Goal: Task Accomplishment & Management: Manage account settings

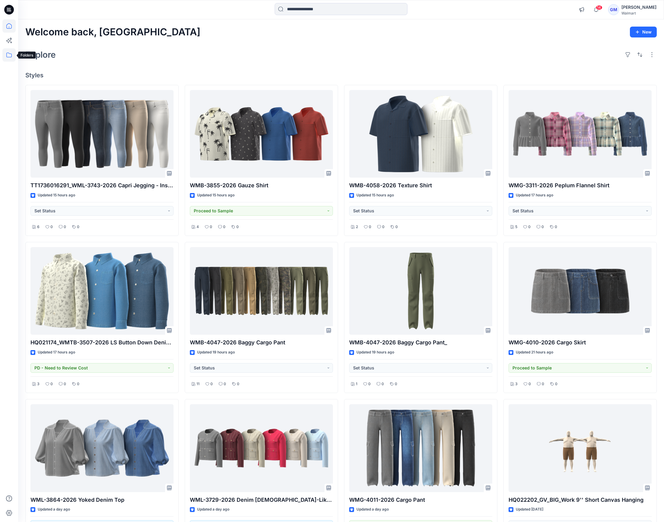
click at [8, 53] on icon at bounding box center [8, 55] width 5 height 5
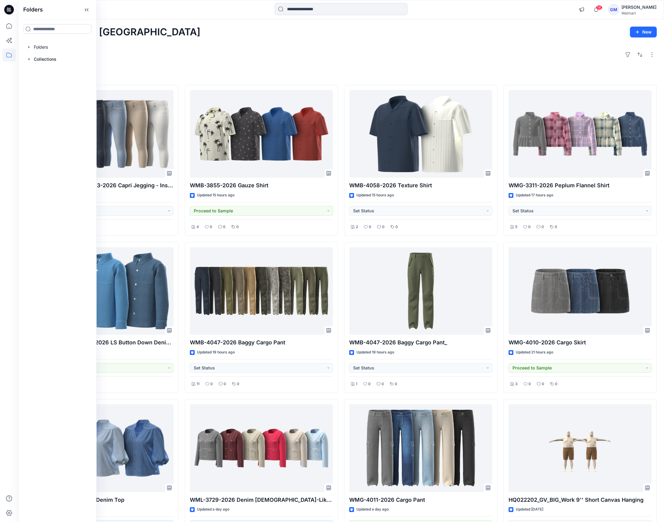
click at [51, 46] on div at bounding box center [57, 47] width 69 height 12
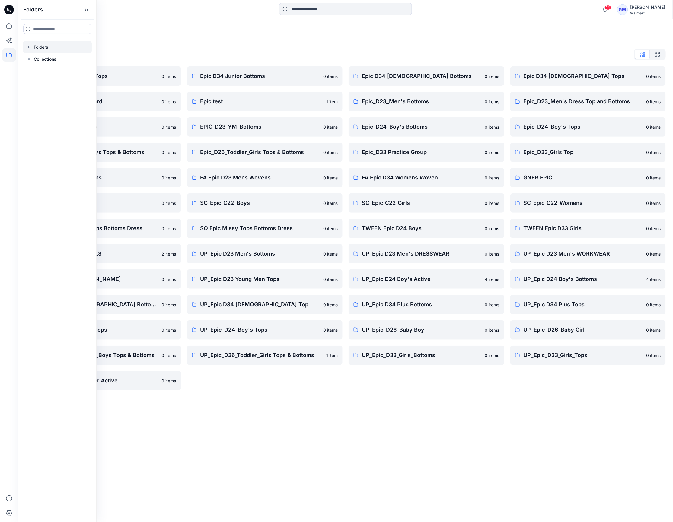
click at [326, 416] on div "Folders Folders List Epic D23 Young Men Tops 0 items Epic NYC practice board 0 …" at bounding box center [345, 270] width 655 height 502
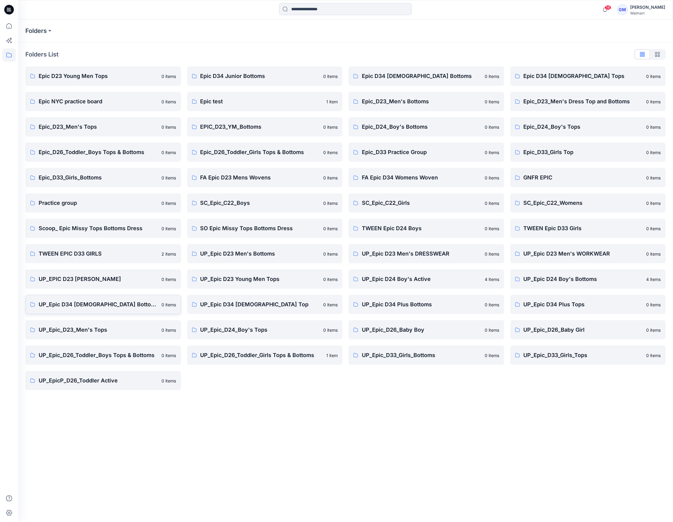
click at [117, 310] on link "UP_Epic D34 Ladies Bottoms 0 items" at bounding box center [103, 304] width 156 height 19
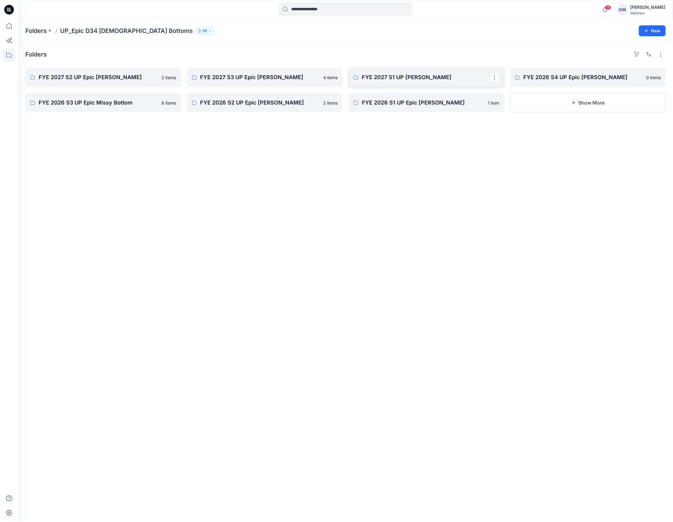
click at [437, 80] on p "FYE 2027 S1 UP Missy Bottoms" at bounding box center [426, 77] width 128 height 8
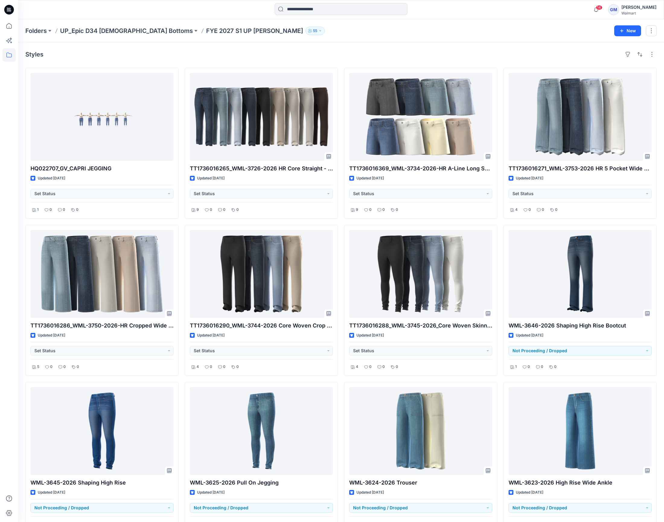
click at [11, 254] on div at bounding box center [8, 270] width 13 height 502
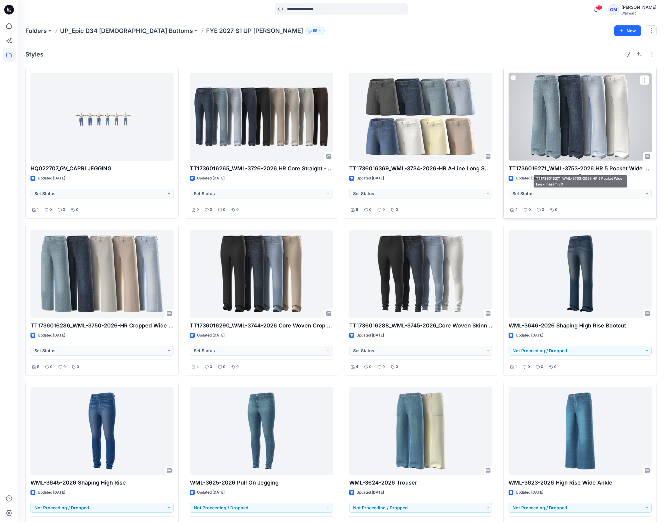
click at [615, 142] on div at bounding box center [580, 117] width 143 height 88
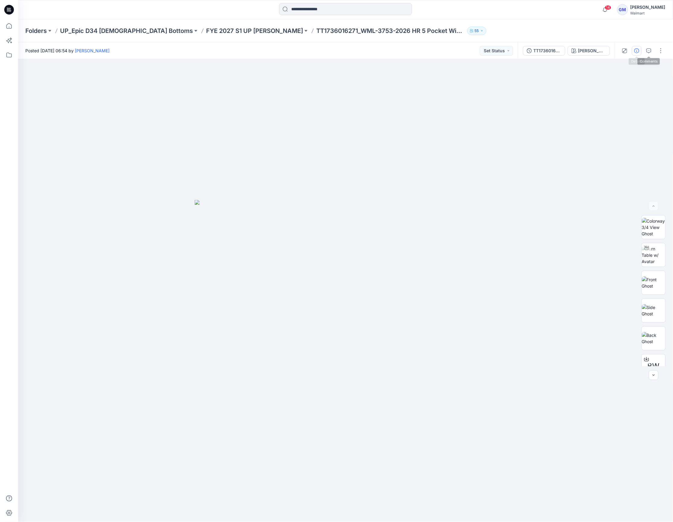
click at [640, 51] on button "button" at bounding box center [637, 51] width 10 height 10
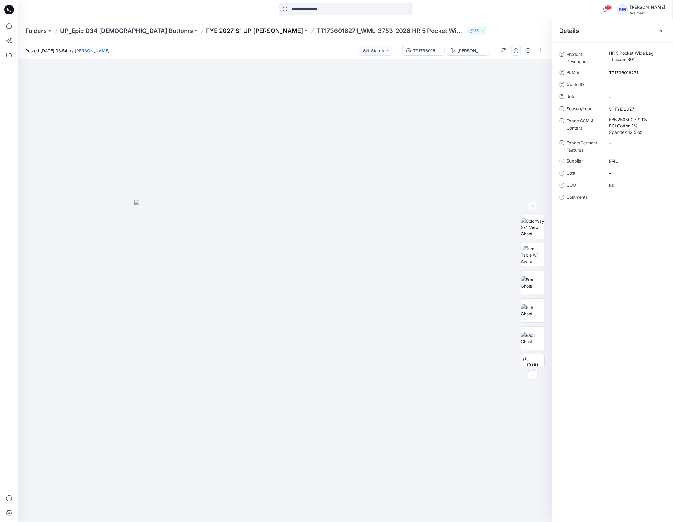
click at [214, 29] on p "FYE 2027 S1 UP Missy Bottoms" at bounding box center [254, 31] width 97 height 8
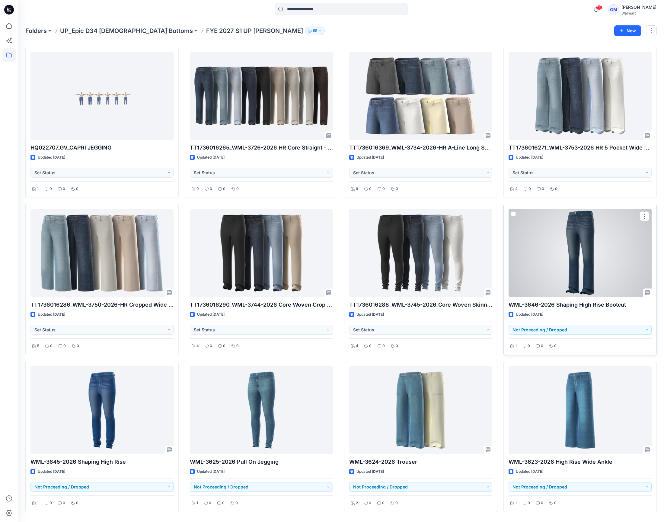
scroll to position [41, 0]
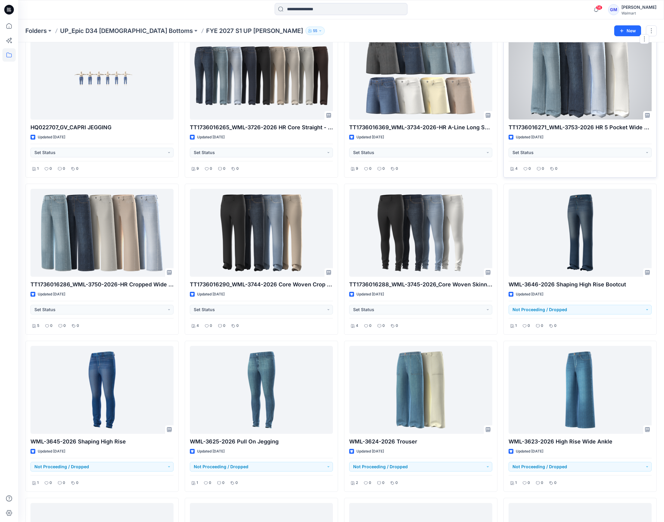
click at [561, 109] on div at bounding box center [580, 76] width 143 height 88
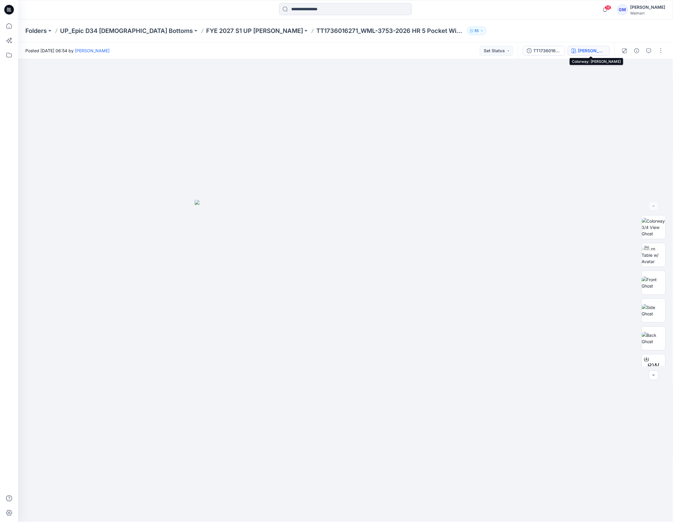
click at [597, 47] on div "Lucy Wash" at bounding box center [592, 50] width 28 height 7
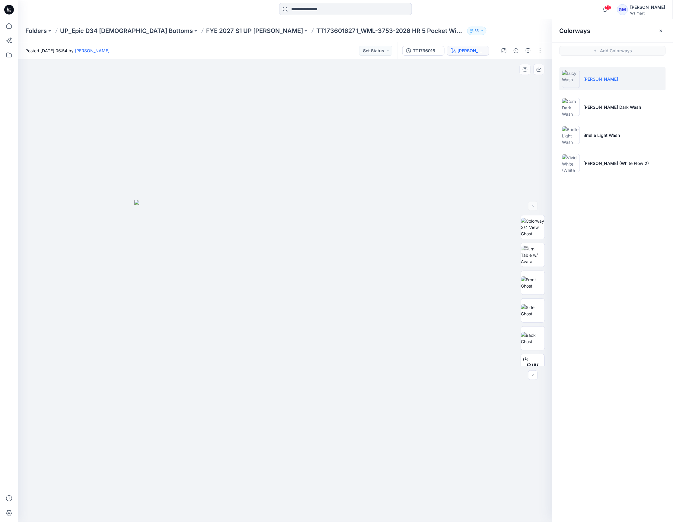
click at [509, 95] on div at bounding box center [285, 290] width 535 height 462
click at [543, 48] on button "button" at bounding box center [541, 51] width 10 height 10
click at [431, 119] on div at bounding box center [285, 290] width 535 height 462
click at [417, 148] on div at bounding box center [285, 290] width 535 height 462
click at [438, 49] on div "TT1736016271_WML-3753-2026 HR 5 Pocket Wide Leg - Inseam 30_Full Coloway" at bounding box center [427, 50] width 28 height 7
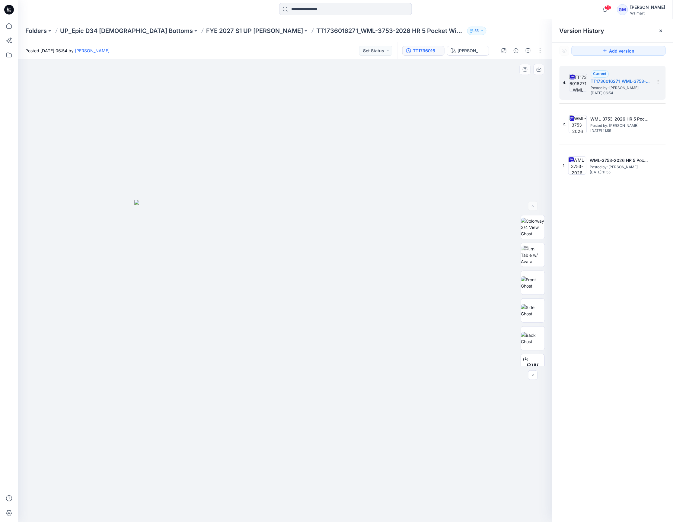
click at [348, 148] on div at bounding box center [285, 290] width 535 height 462
click at [542, 51] on button "button" at bounding box center [541, 51] width 10 height 10
click at [503, 114] on p "Duplicate to..." at bounding box center [511, 115] width 27 height 6
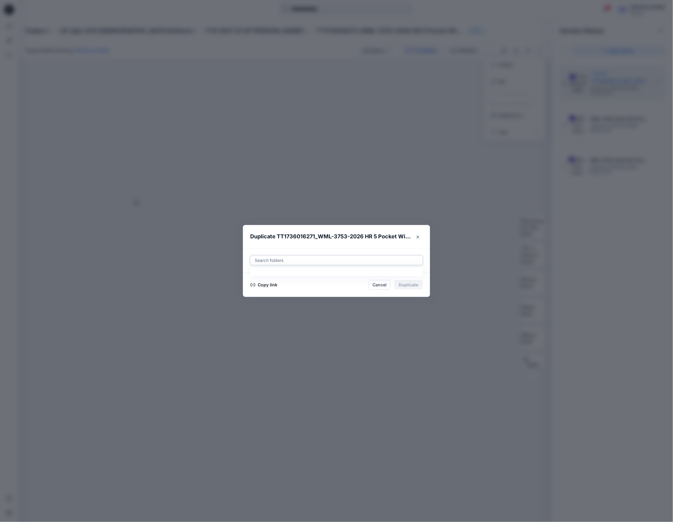
click at [352, 258] on div at bounding box center [336, 260] width 165 height 7
paste input "**********"
click at [356, 273] on div "FYE 2027 S2 UP Epic Missy Bottoms Folders UP_Epic D34 Ladies Bottoms" at bounding box center [336, 279] width 164 height 14
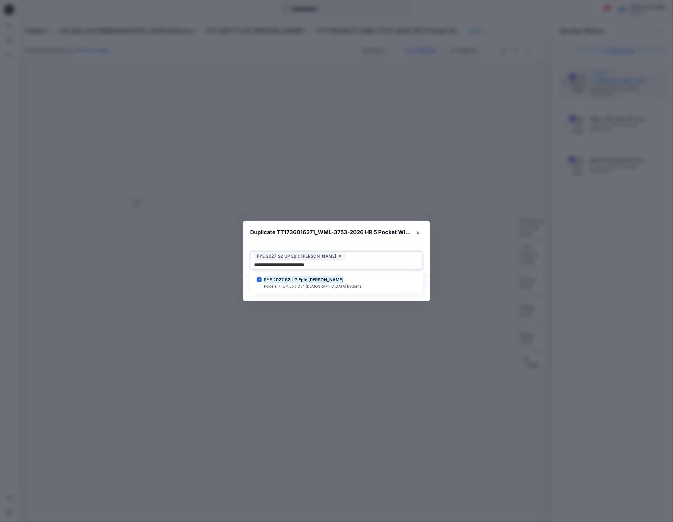
type input "**********"
click at [406, 294] on footer "Copy link Cancel Duplicate" at bounding box center [336, 289] width 187 height 24
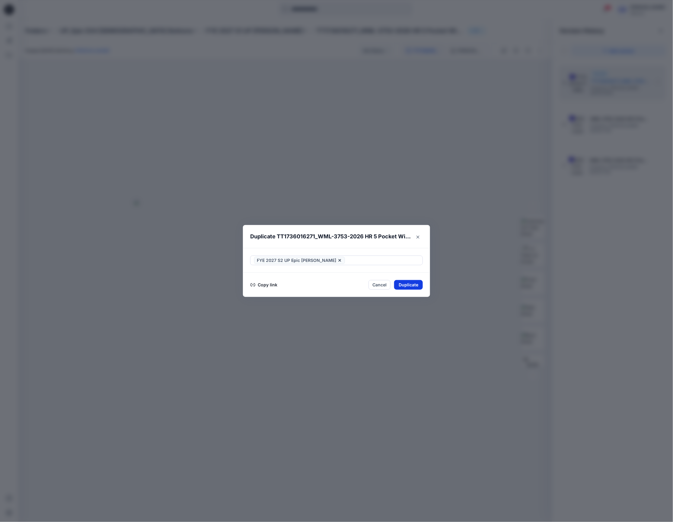
click at [408, 287] on button "Duplicate" at bounding box center [408, 285] width 29 height 10
click at [408, 287] on button "Close" at bounding box center [413, 285] width 20 height 10
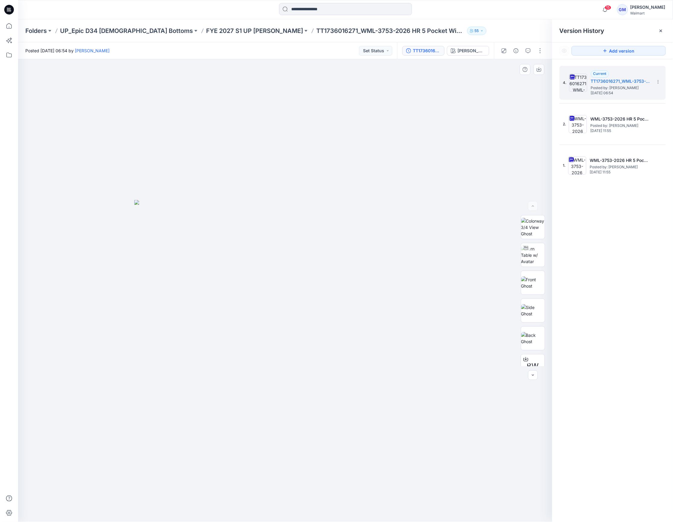
click at [177, 184] on div at bounding box center [285, 290] width 535 height 462
click at [220, 30] on p "FYE 2027 S1 UP Missy Bottoms" at bounding box center [254, 31] width 97 height 8
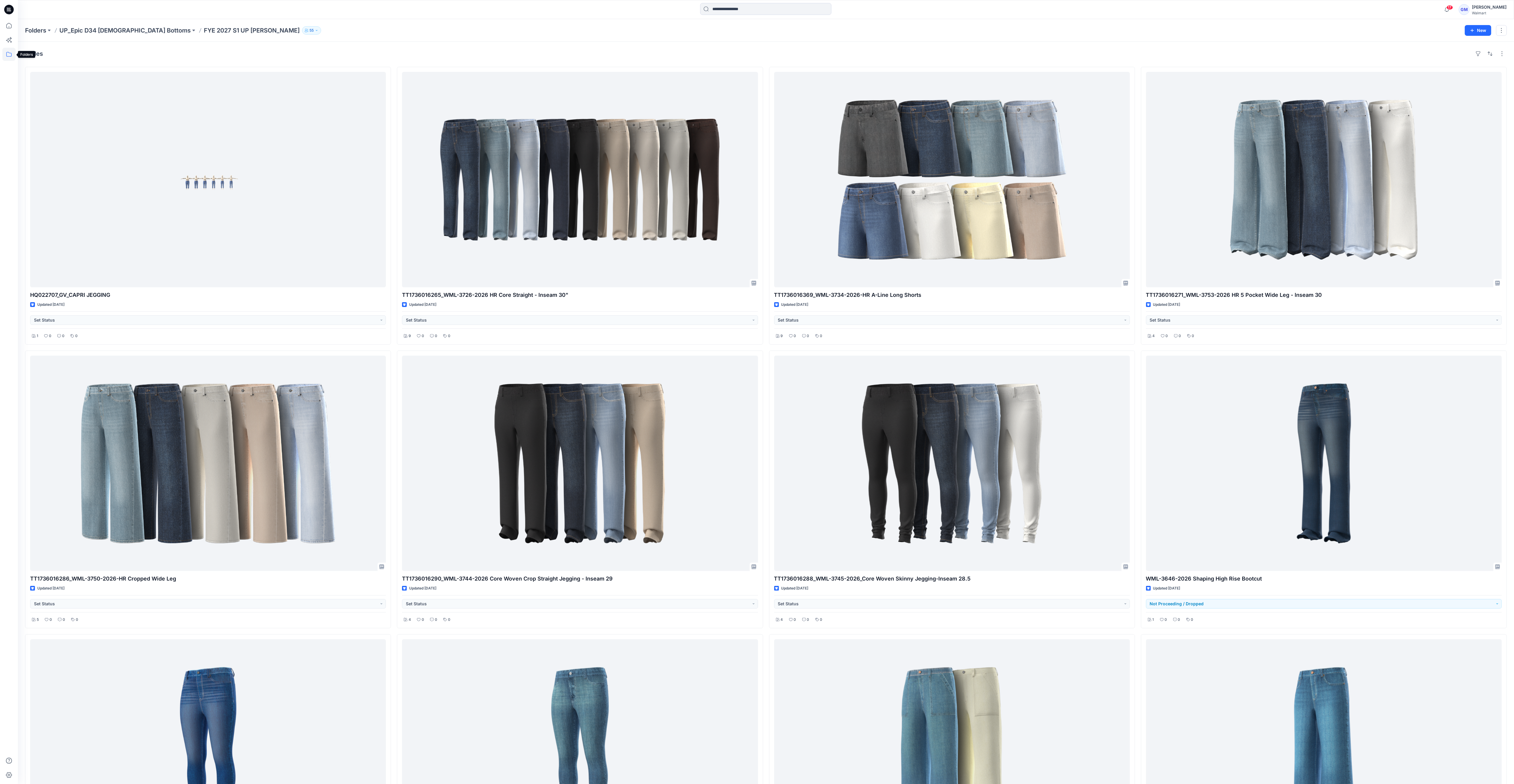
click at [3, 54] on icon at bounding box center [8, 53] width 13 height 13
click at [41, 44] on div at bounding box center [67, 46] width 90 height 12
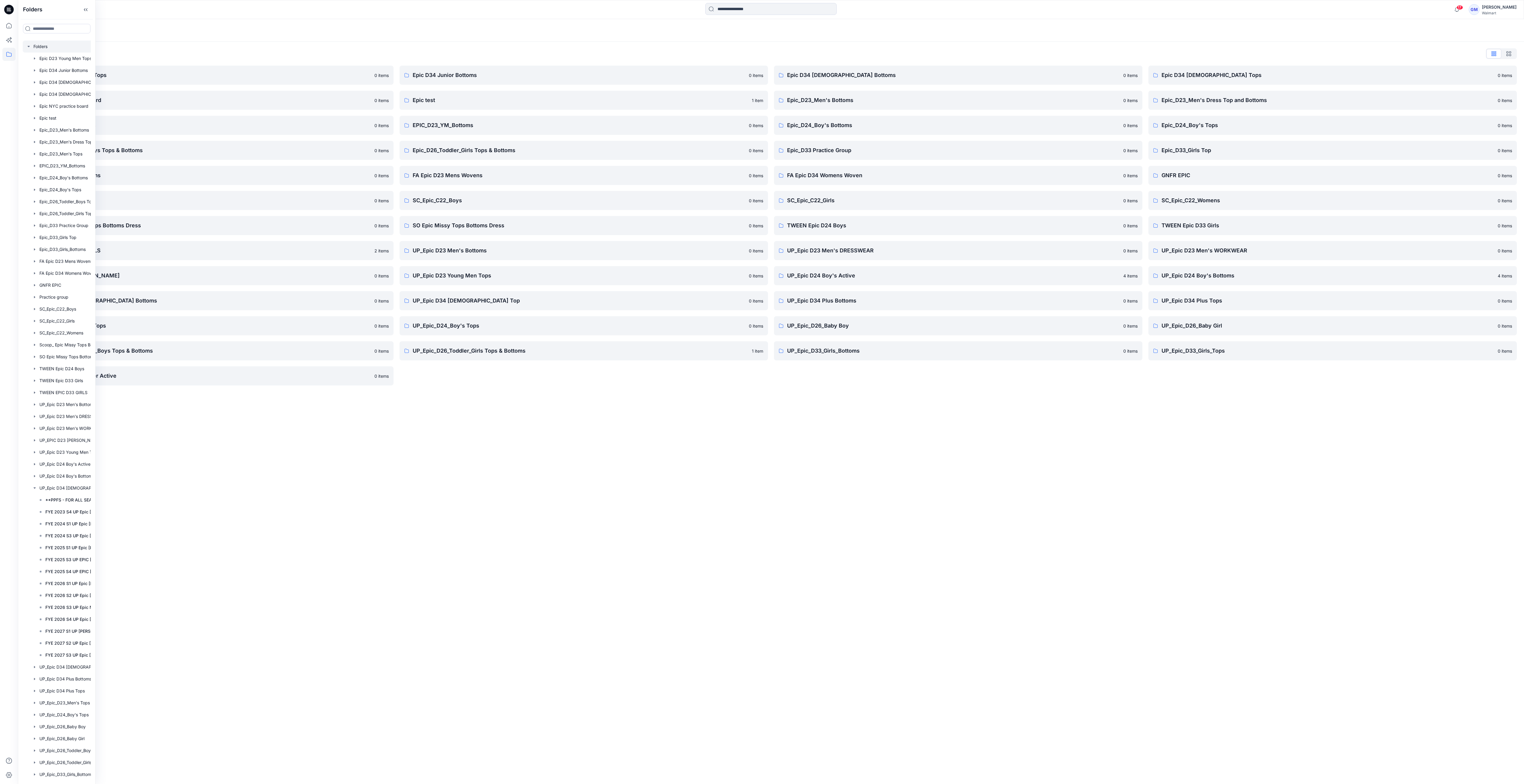
click at [657, 511] on div "Folders Folders List Epic D23 Young Men Tops 0 items Epic NYC practice board 0 …" at bounding box center [770, 401] width 1506 height 765
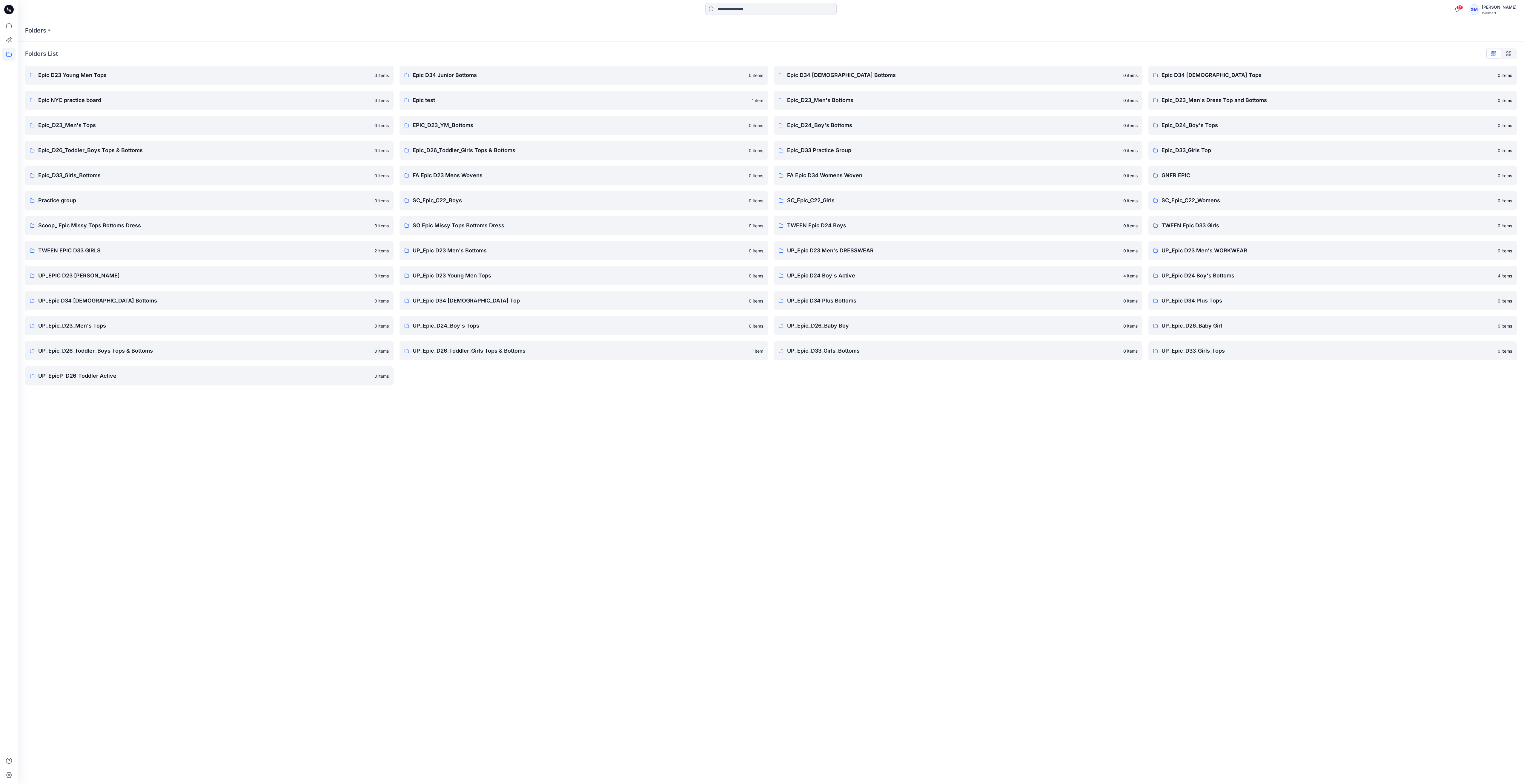
click at [444, 499] on div "Folders Folders List Epic D23 Young Men Tops 0 items Epic NYC practice board 0 …" at bounding box center [770, 401] width 1506 height 765
click at [657, 356] on link "UP_Epic_D33_Girls_Bottoms 0 items" at bounding box center [957, 350] width 368 height 19
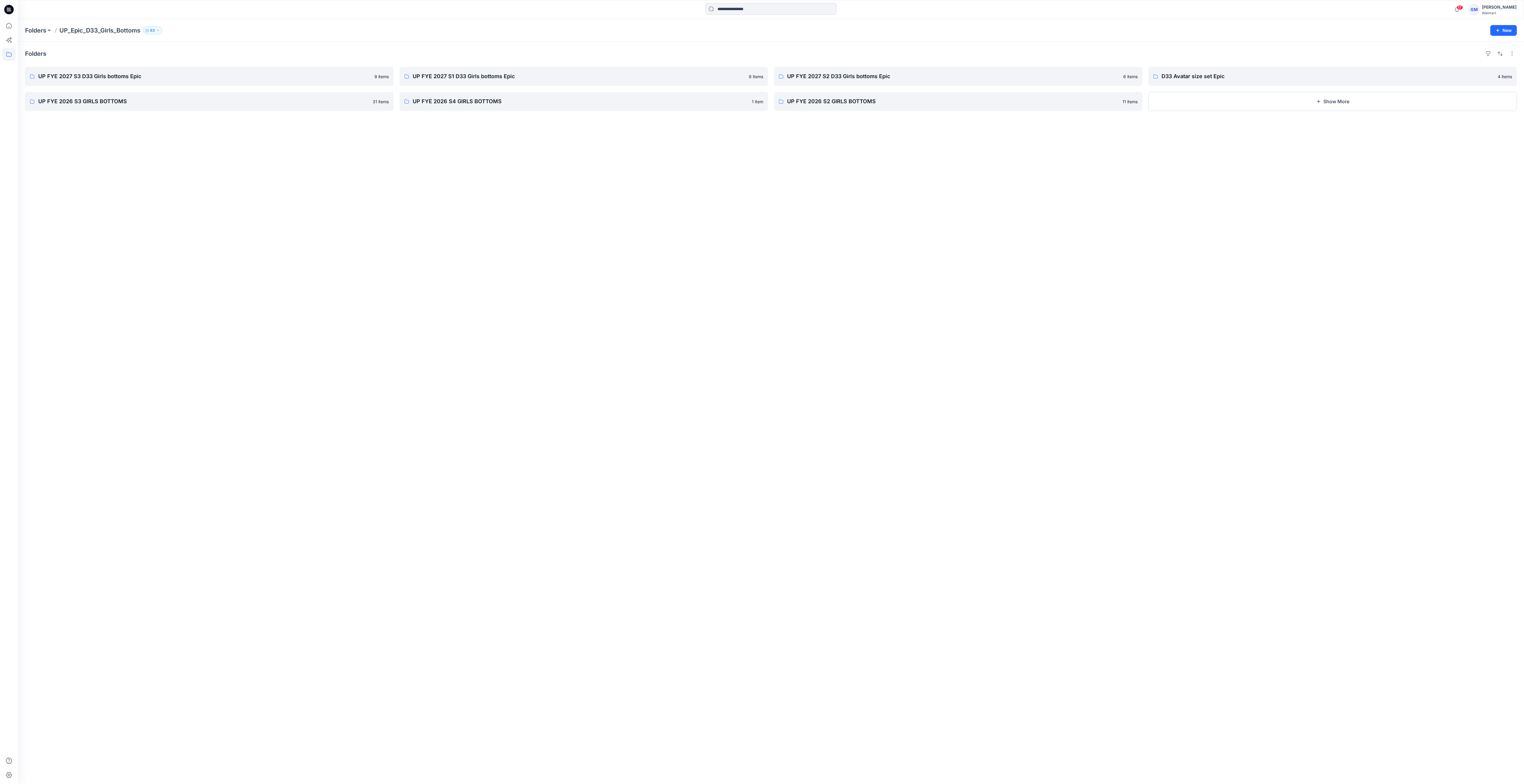
click at [640, 437] on div "Folders UP FYE 2027 S3 D33 Girls bottoms Epic 9 items UP FYE 2026 S3 GIRLS BOTT…" at bounding box center [770, 412] width 1506 height 742
click at [277, 79] on p "UP FYE 2027 S3 D33 Girls bottoms Epic" at bounding box center [209, 76] width 341 height 8
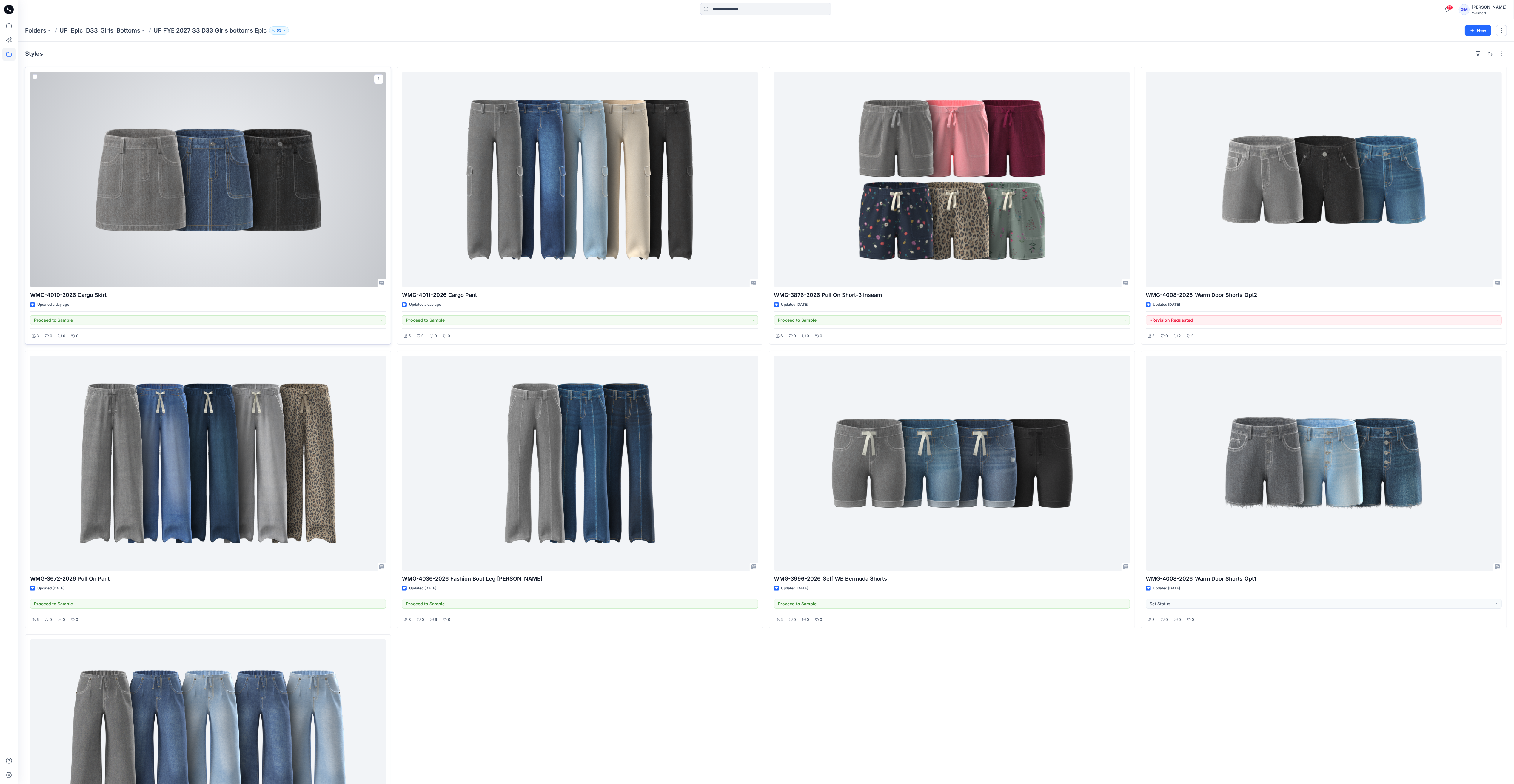
click at [266, 214] on div at bounding box center [208, 180] width 356 height 216
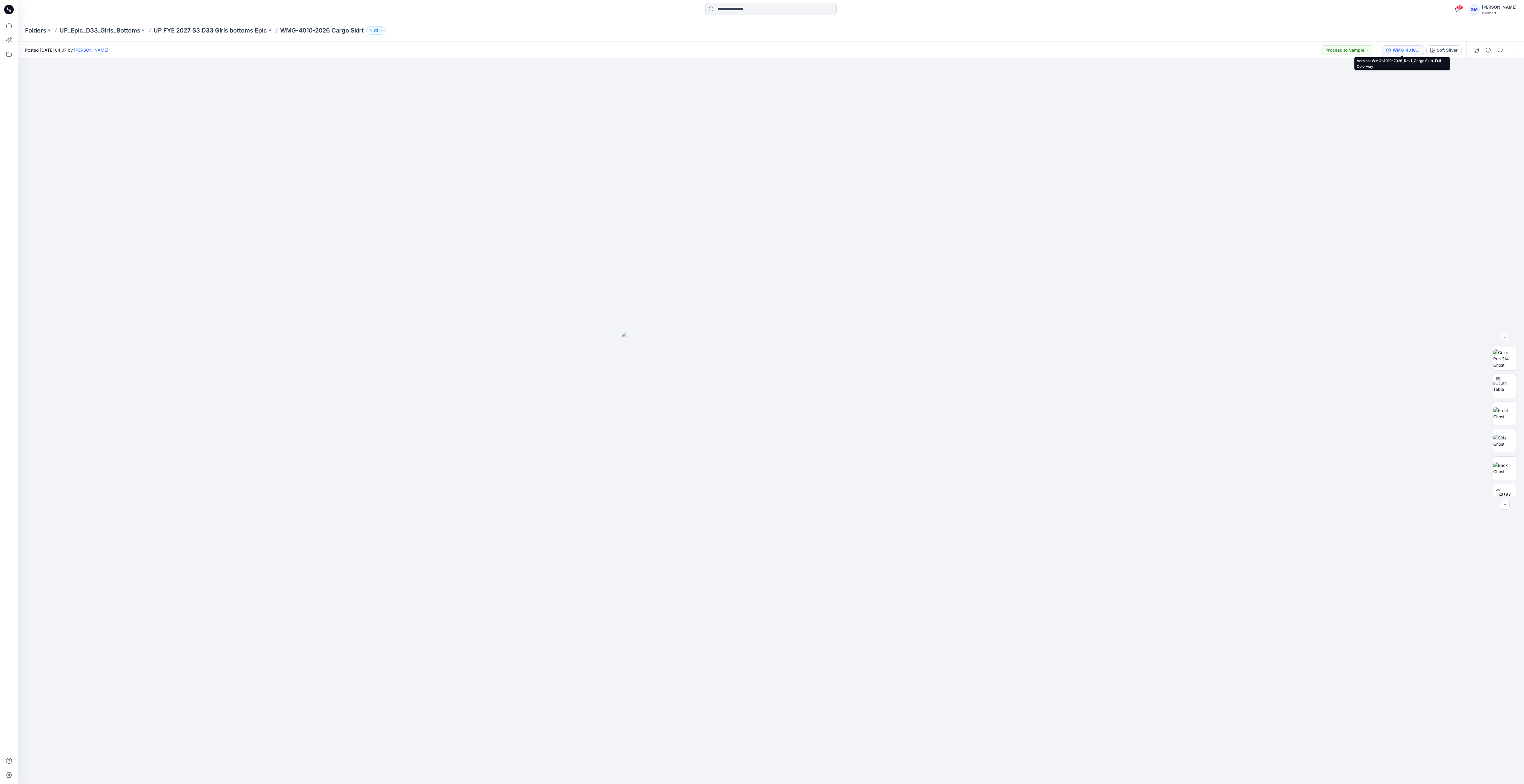
click at [657, 49] on div "WMG-4010-2026_Rev1_Cargo Skirt_Full Colorway" at bounding box center [1406, 49] width 28 height 7
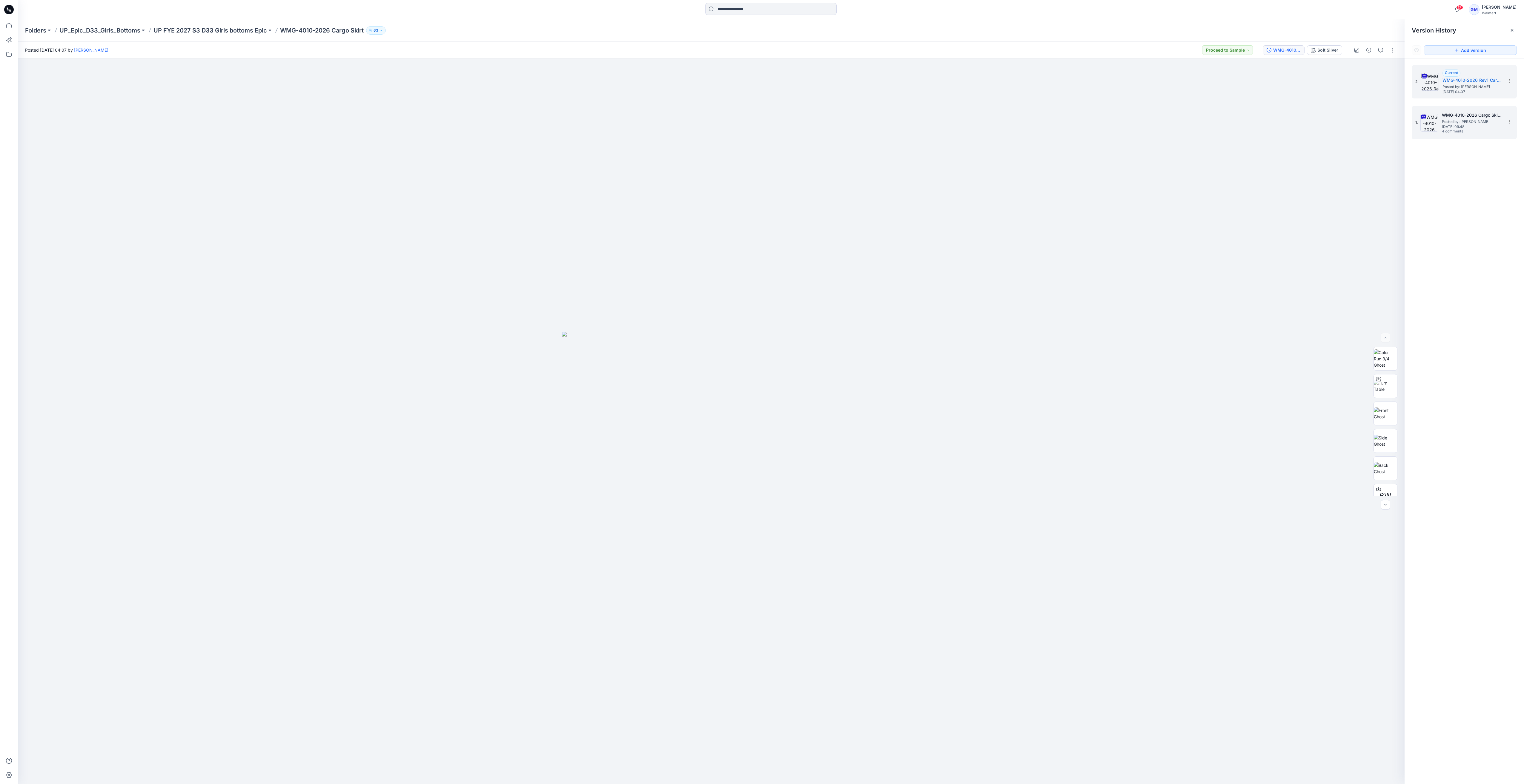
click at [657, 129] on span "Thursday, September 18, 2025 09:48" at bounding box center [1472, 127] width 59 height 4
click at [657, 386] on img at bounding box center [1386, 386] width 24 height 13
drag, startPoint x: 794, startPoint y: 603, endPoint x: 798, endPoint y: 479, distance: 124.1
click at [657, 479] on img at bounding box center [711, 300] width 969 height 969
drag, startPoint x: 792, startPoint y: 466, endPoint x: 792, endPoint y: 479, distance: 13.0
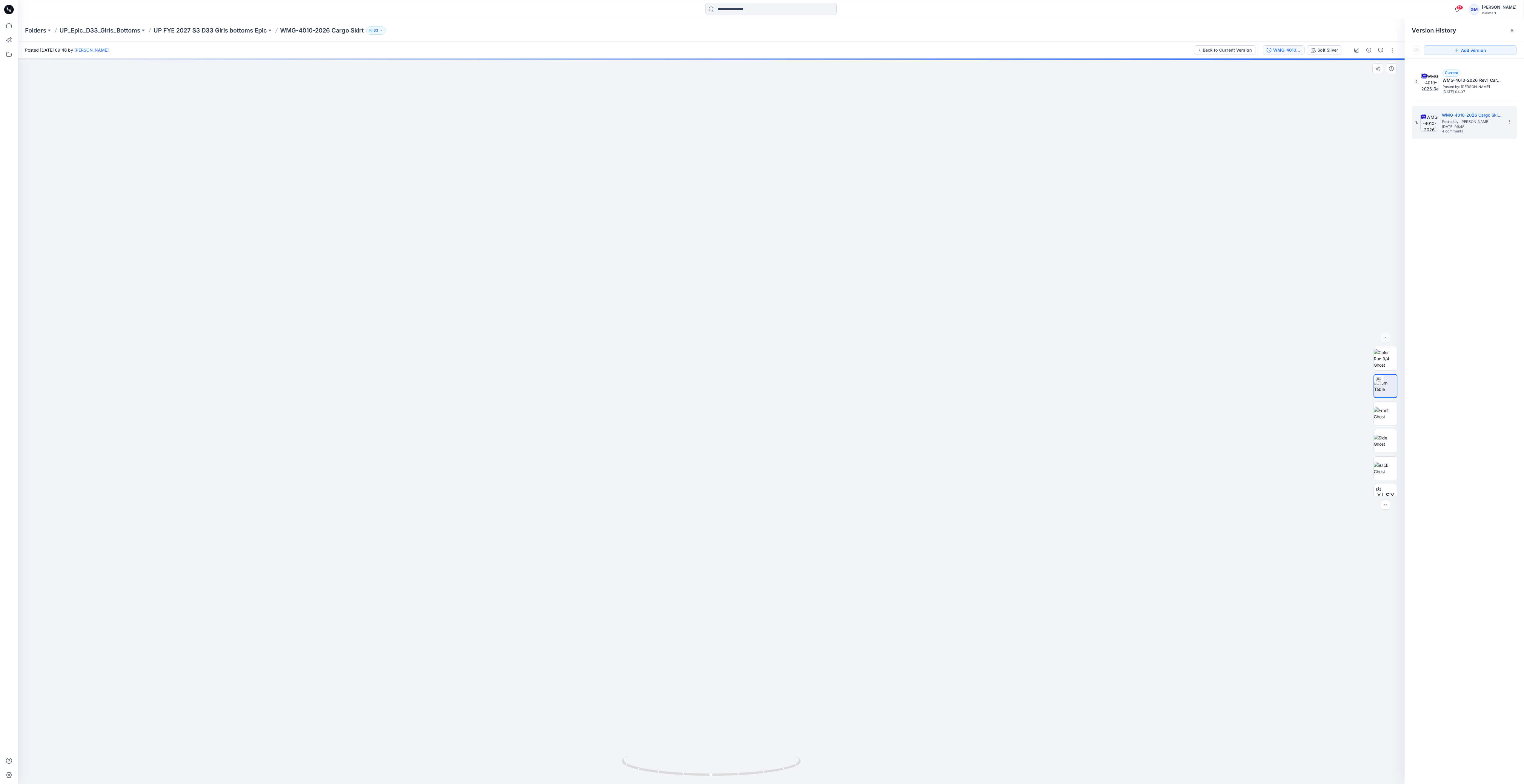
click at [657, 479] on img at bounding box center [711, 285] width 1050 height 998
click at [657, 56] on div "WMG-4010-2026 Cargo Skirt_Full Colorway Soft Silver" at bounding box center [1301, 49] width 89 height 17
click at [657, 49] on div "Soft Silver" at bounding box center [1327, 49] width 21 height 7
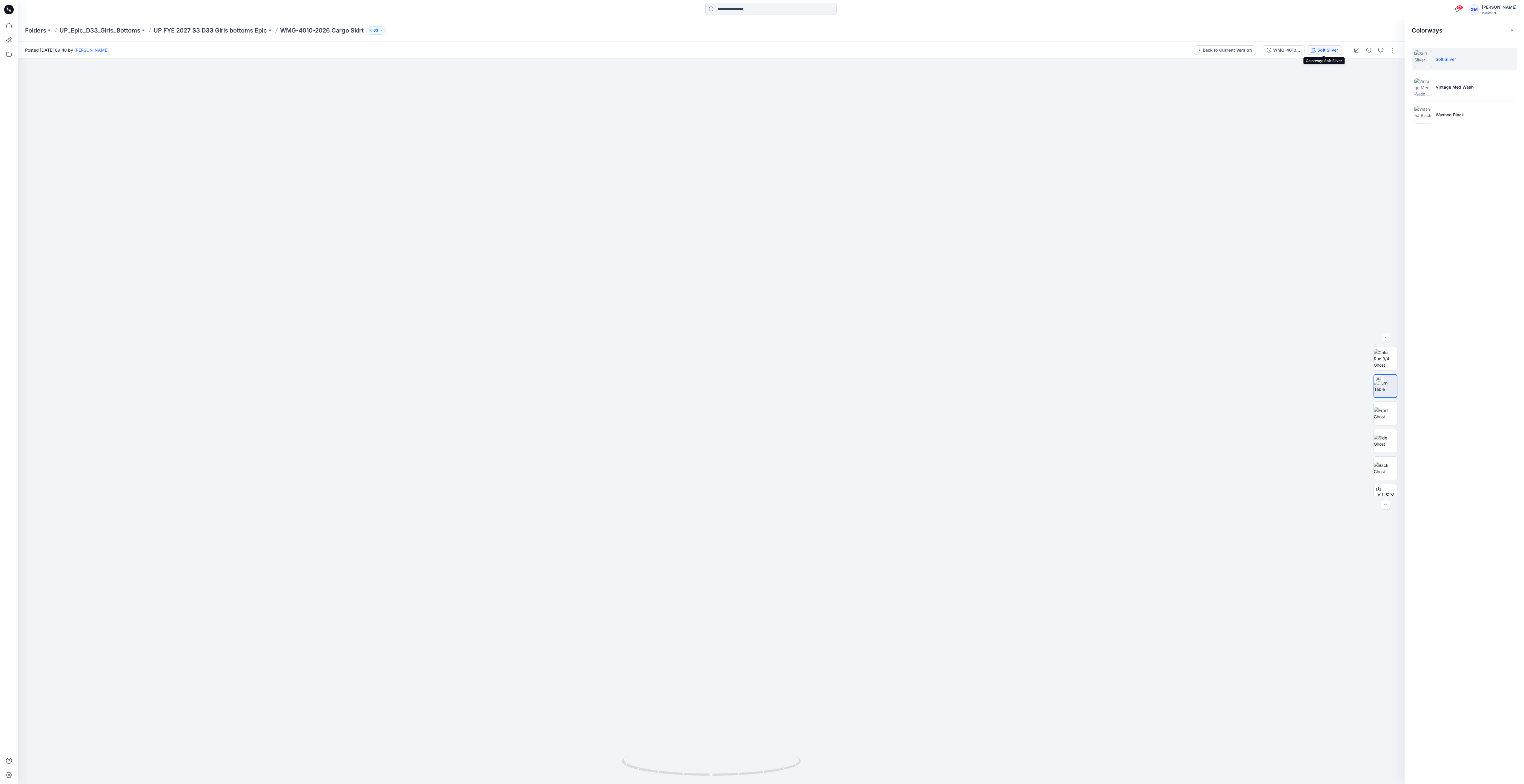
click at [657, 55] on div "WMG-4010-2026 Cargo Skirt_Full Colorway Soft Silver" at bounding box center [1301, 49] width 89 height 17
click at [657, 52] on div "WMG-4010-2026 Cargo Skirt_Full Colorway" at bounding box center [1287, 49] width 28 height 7
click at [657, 73] on div "Current WMG-4010-2026_Rev1_Cargo Skirt_Full Colorway Posted by: Gayan Mahawitha…" at bounding box center [1472, 81] width 59 height 25
click at [657, 387] on img at bounding box center [1386, 386] width 24 height 13
drag, startPoint x: 758, startPoint y: 642, endPoint x: 758, endPoint y: 569, distance: 73.0
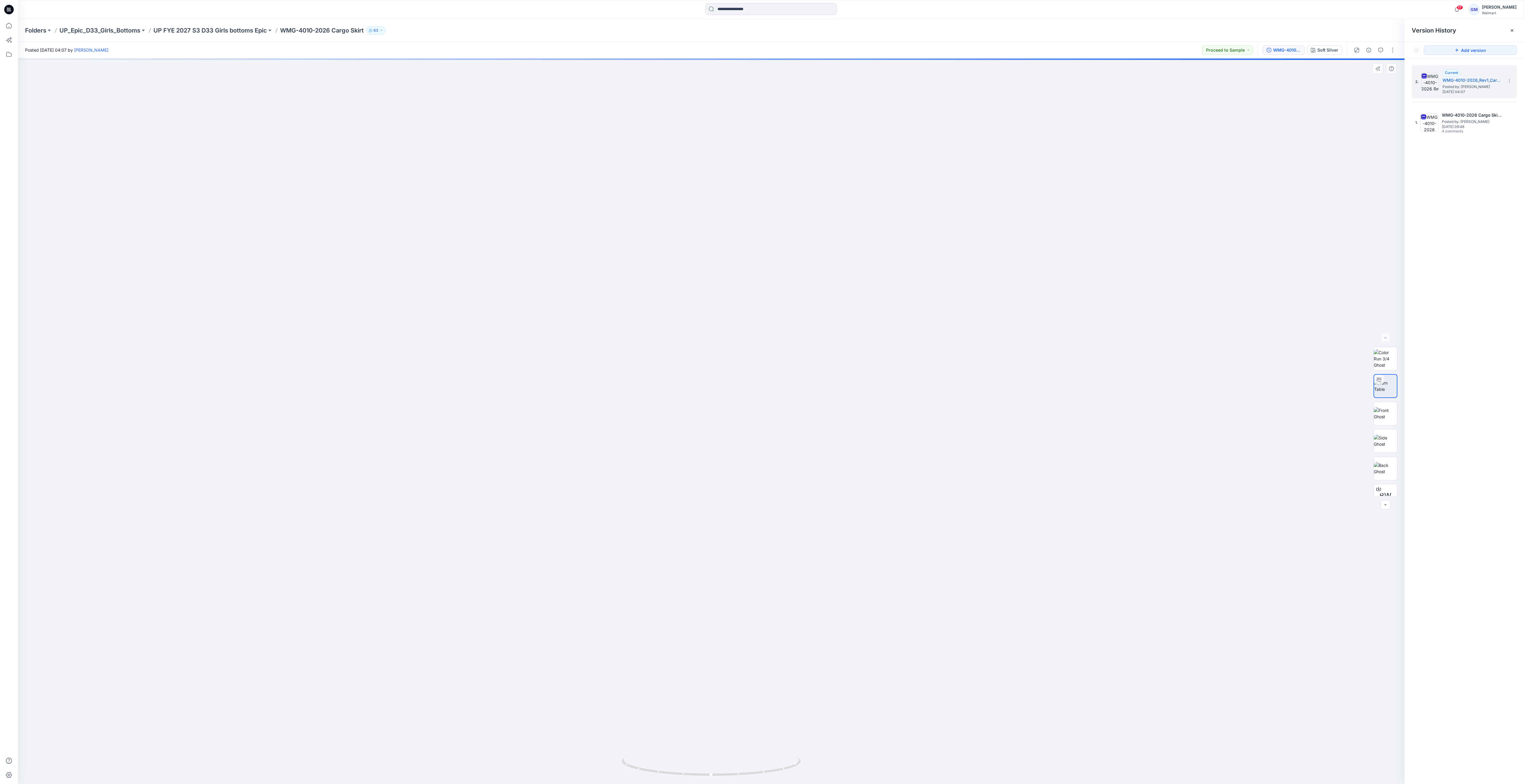
click at [657, 515] on img at bounding box center [711, 323] width 969 height 920
drag, startPoint x: 730, startPoint y: 776, endPoint x: 700, endPoint y: 779, distance: 30.1
click at [657, 515] on div at bounding box center [710, 769] width 179 height 30
click at [657, 120] on span "Posted by: [PERSON_NAME]" at bounding box center [1472, 122] width 59 height 6
click at [657, 383] on img at bounding box center [1386, 386] width 24 height 13
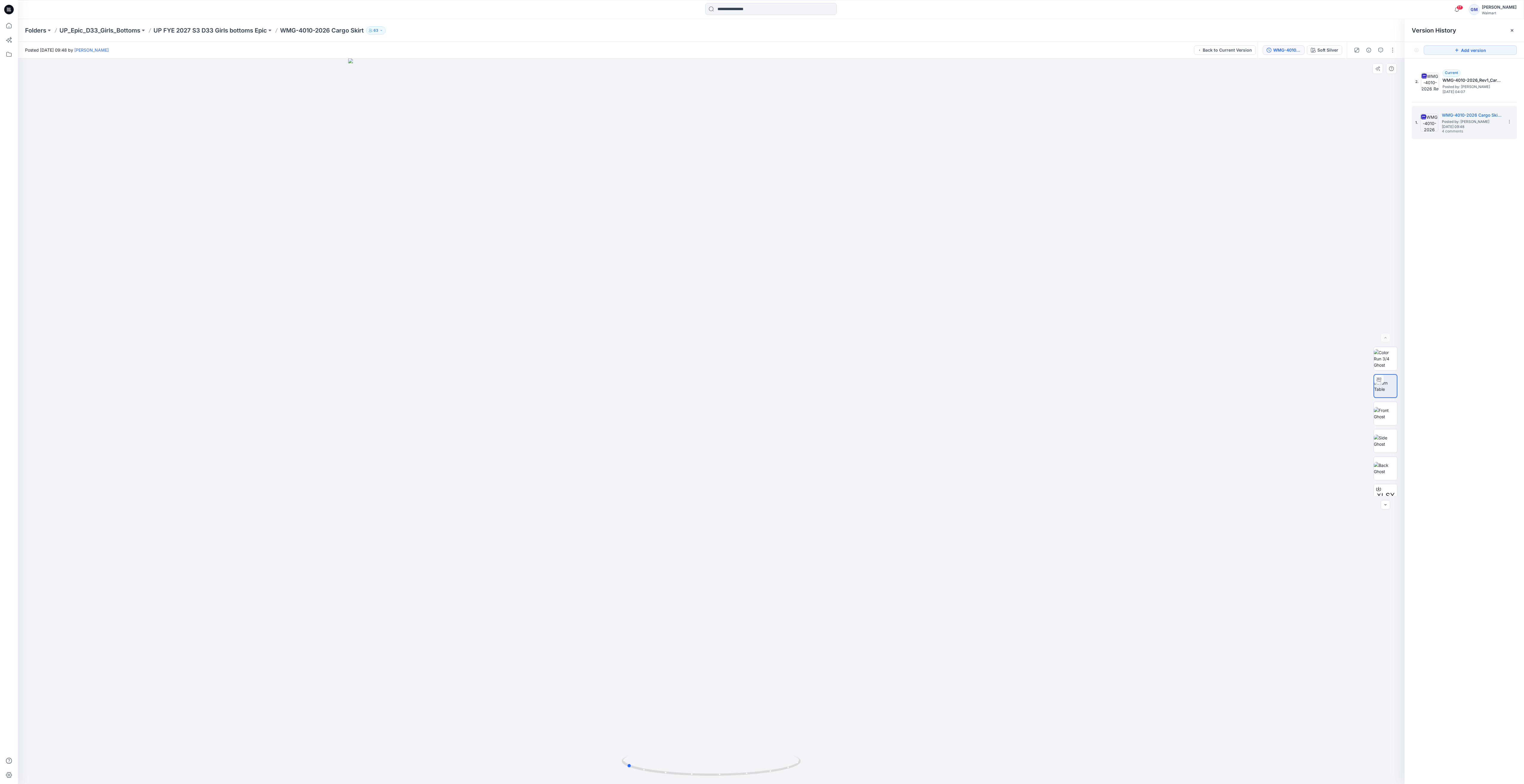
drag, startPoint x: 766, startPoint y: 780, endPoint x: 681, endPoint y: 782, distance: 85.0
click at [657, 515] on img at bounding box center [710, 769] width 179 height 29
drag, startPoint x: 786, startPoint y: 614, endPoint x: 786, endPoint y: 538, distance: 76.0
click at [657, 515] on img at bounding box center [711, 257] width 1131 height 1054
drag, startPoint x: 282, startPoint y: 29, endPoint x: 372, endPoint y: 37, distance: 90.4
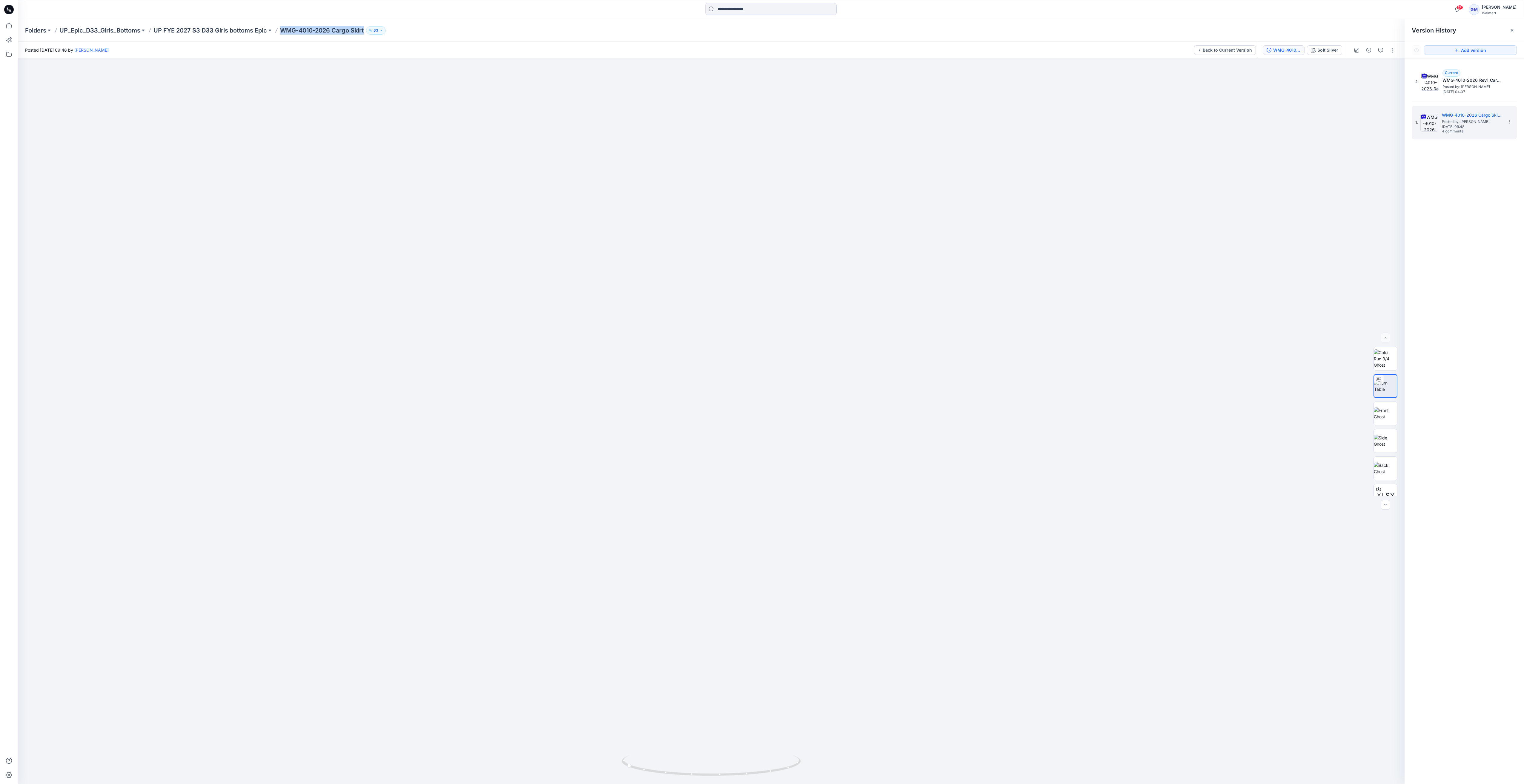
click at [372, 37] on div "Folders UP_Epic_D33_Girls_Bottoms UP FYE 2027 S3 D33 Girls bottoms Epic WMG-401…" at bounding box center [770, 30] width 1506 height 23
copy div "WMG-4010-2026 Cargo Skirt 63"
click at [201, 27] on p "UP FYE 2027 S3 D33 Girls bottoms Epic" at bounding box center [210, 31] width 114 height 8
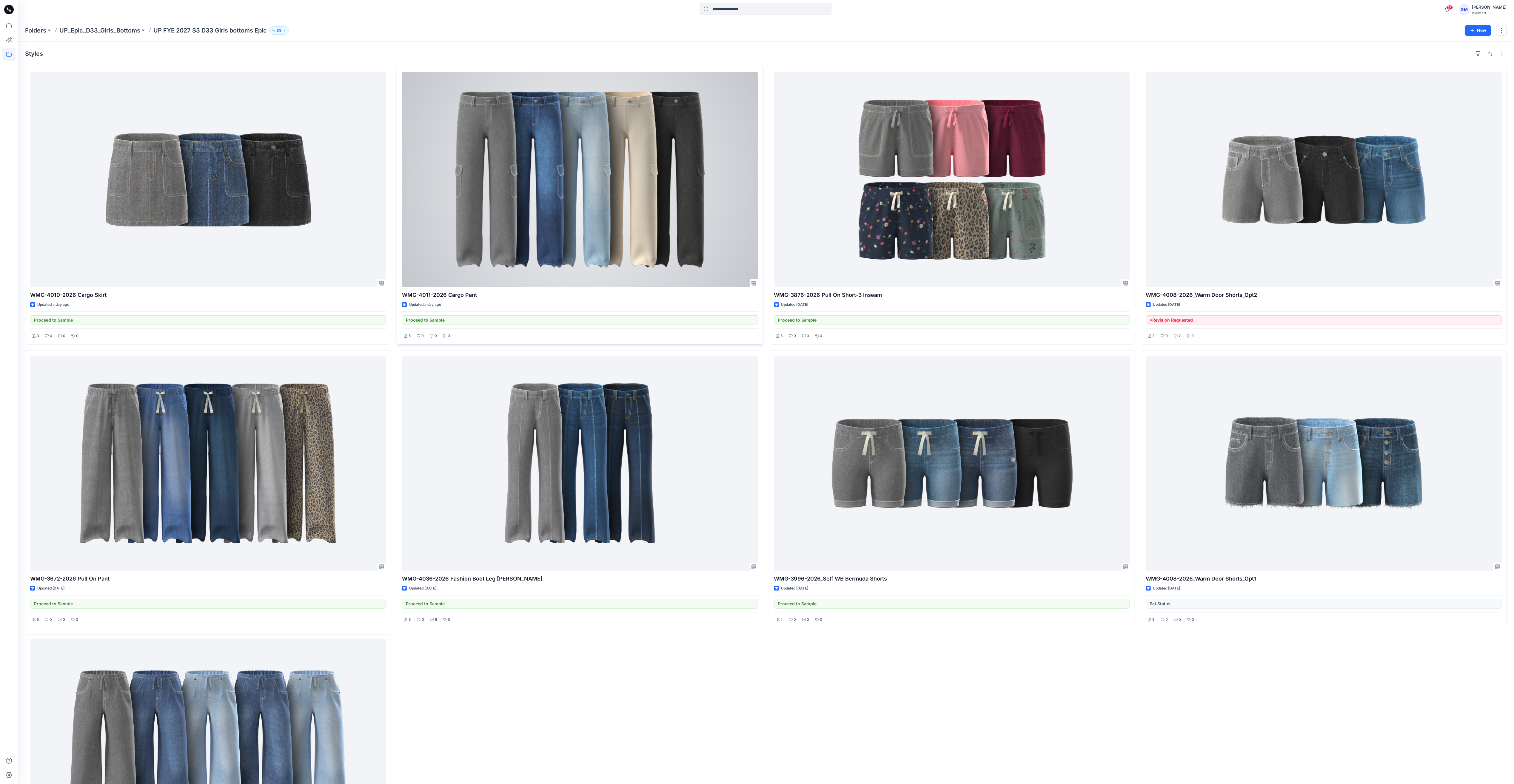
click at [614, 213] on div at bounding box center [580, 180] width 356 height 216
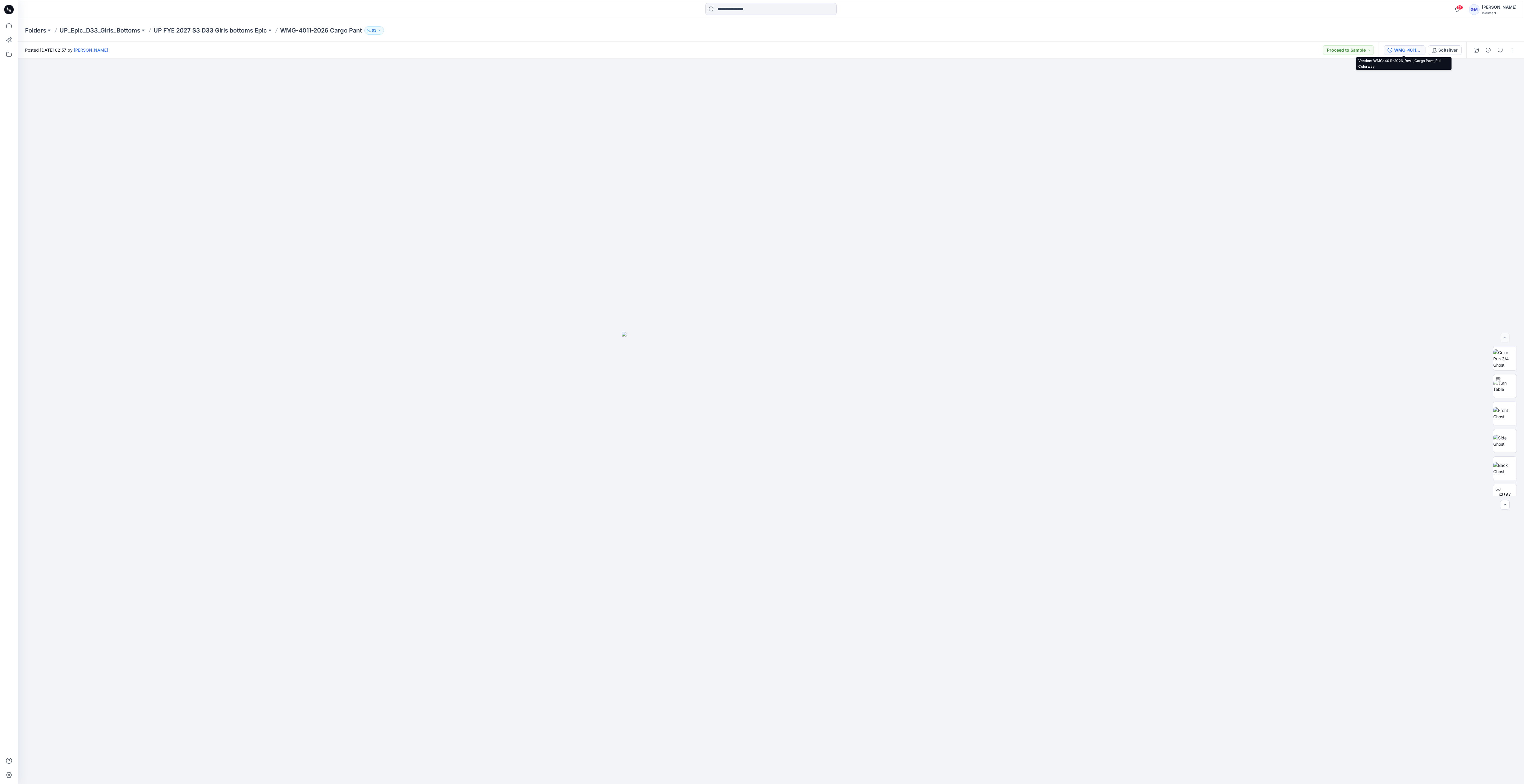
click at [657, 49] on div "WMG-4011-2026_Rev1_Cargo Pant_Full Colorway" at bounding box center [1407, 49] width 28 height 7
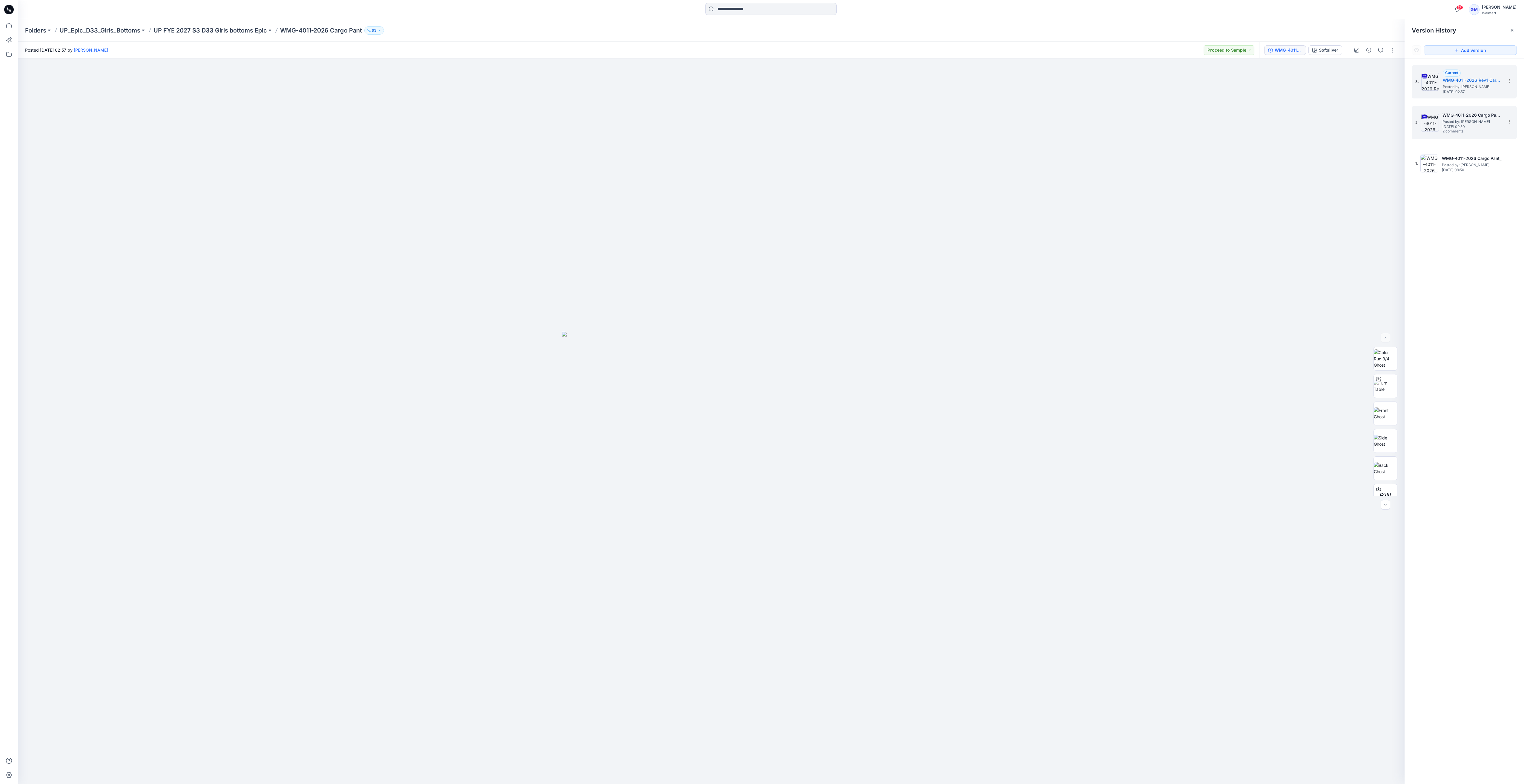
click at [657, 114] on h5 "WMG-4011-2026 Cargo Pant_Full Colorway" at bounding box center [1472, 115] width 59 height 7
click at [657, 385] on img at bounding box center [1386, 386] width 24 height 13
click at [657, 86] on span "Posted by: [PERSON_NAME]" at bounding box center [1473, 87] width 59 height 6
click at [657, 386] on img at bounding box center [1386, 386] width 24 height 13
drag, startPoint x: 281, startPoint y: 27, endPoint x: 365, endPoint y: 28, distance: 84.0
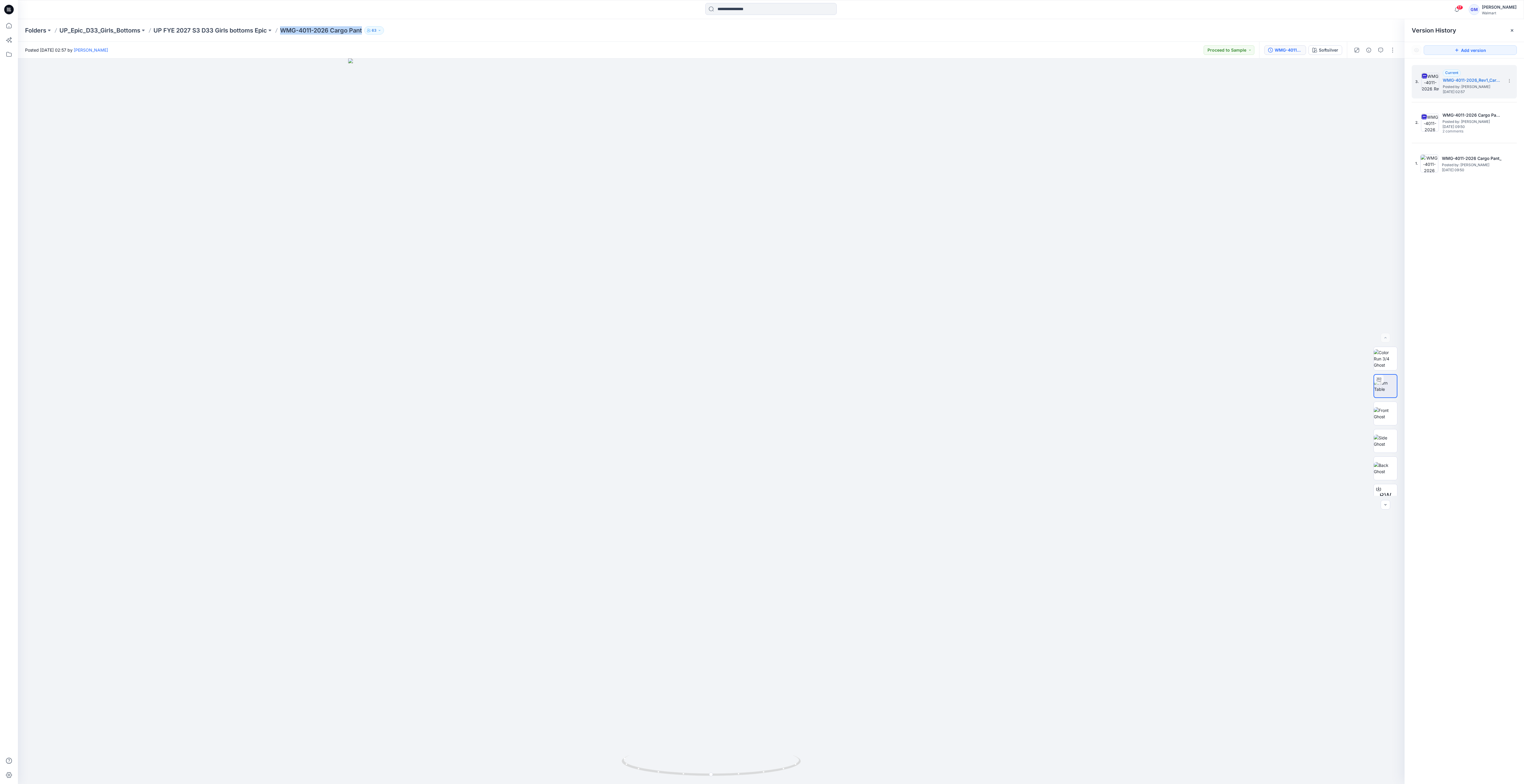
click at [365, 28] on div "Folders UP_Epic_D33_Girls_Bottoms UP FYE 2027 S3 D33 Girls bottoms Epic WMG-401…" at bounding box center [747, 31] width 1445 height 8
copy p "WMG-4011-2026 Cargo Pant"
click at [657, 11] on input at bounding box center [770, 9] width 132 height 12
type input "*********"
click at [657, 147] on button "All Results" at bounding box center [726, 143] width 33 height 7
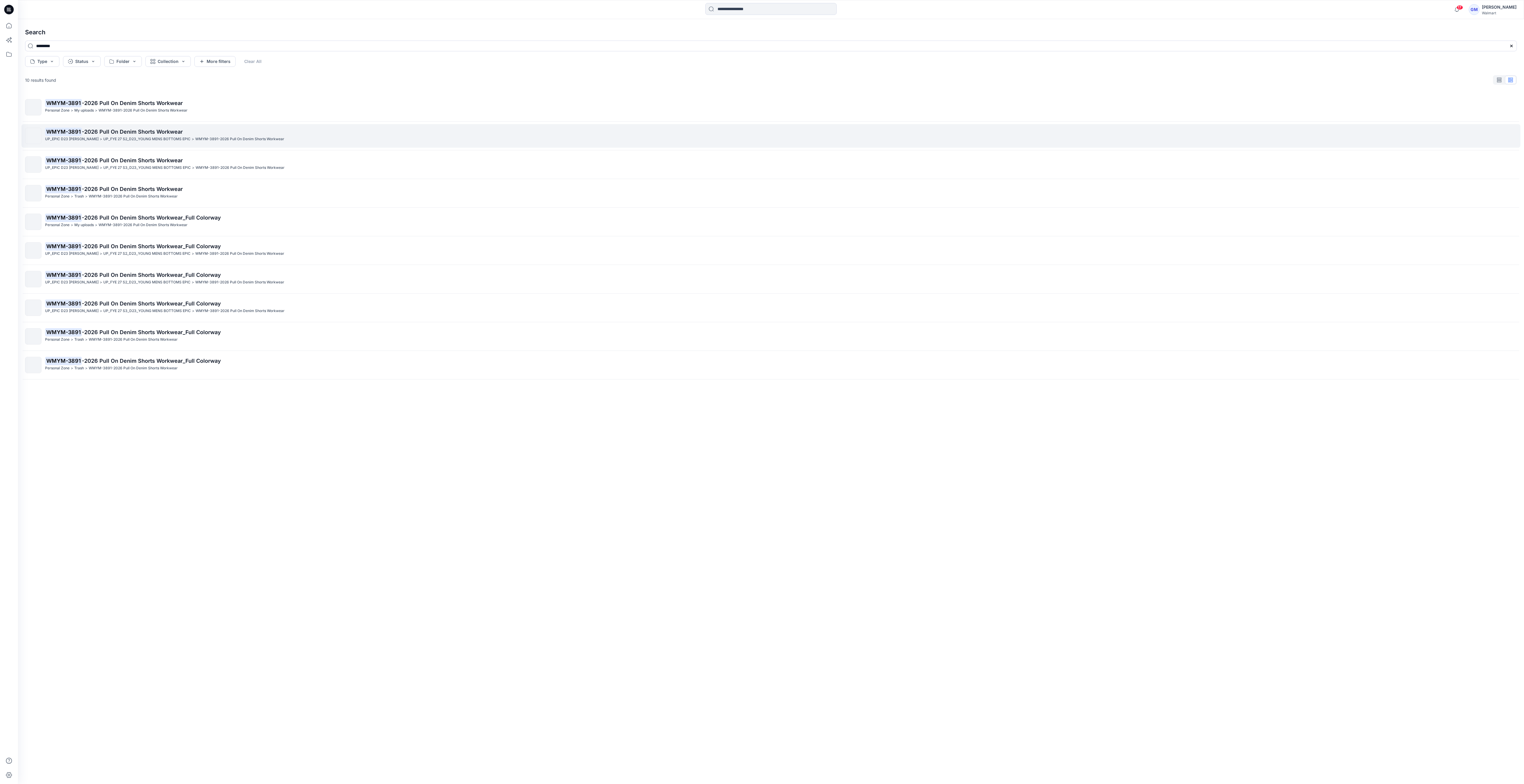
click at [174, 131] on span "-2026 Pull On Denim Shorts Workwear" at bounding box center [133, 131] width 101 height 6
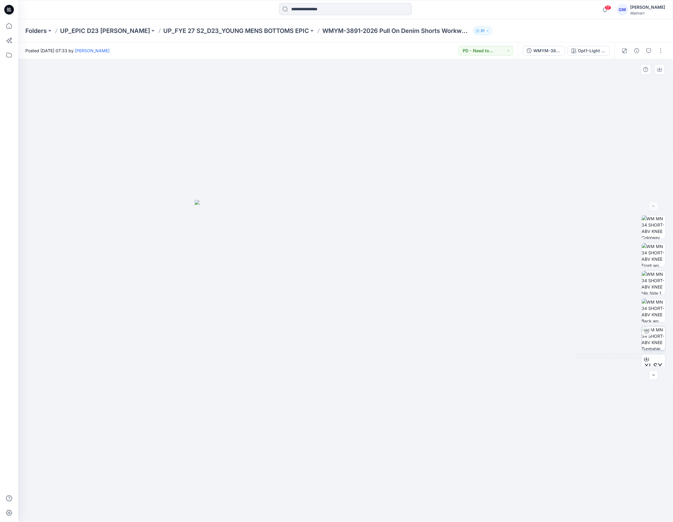
click at [655, 331] on img at bounding box center [654, 338] width 24 height 24
drag, startPoint x: 424, startPoint y: 508, endPoint x: 420, endPoint y: 505, distance: 5.4
click at [420, 505] on icon at bounding box center [346, 503] width 183 height 23
click at [253, 198] on img at bounding box center [346, 279] width 508 height 485
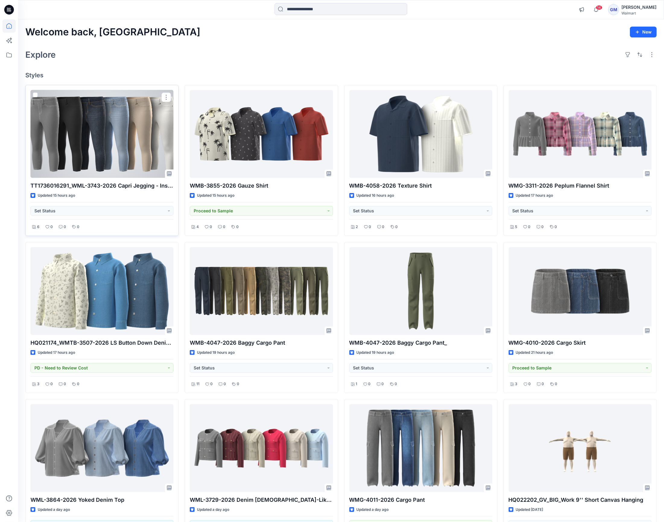
click at [118, 132] on div at bounding box center [101, 134] width 143 height 88
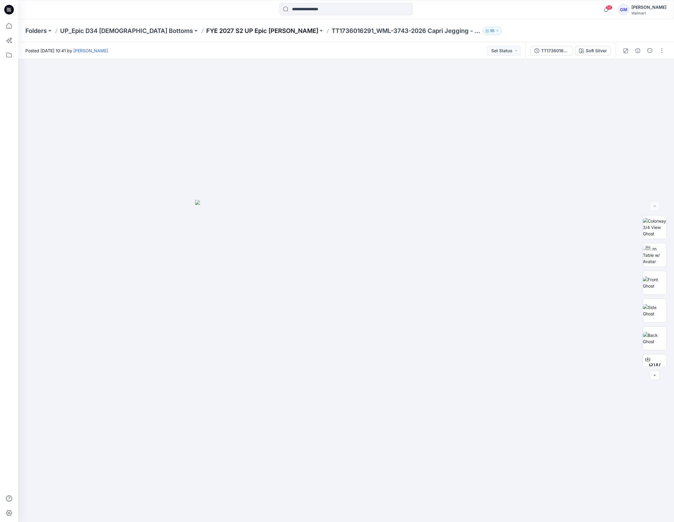
click at [225, 30] on p "FYE 2027 S2 UP Epic [PERSON_NAME]" at bounding box center [262, 31] width 112 height 8
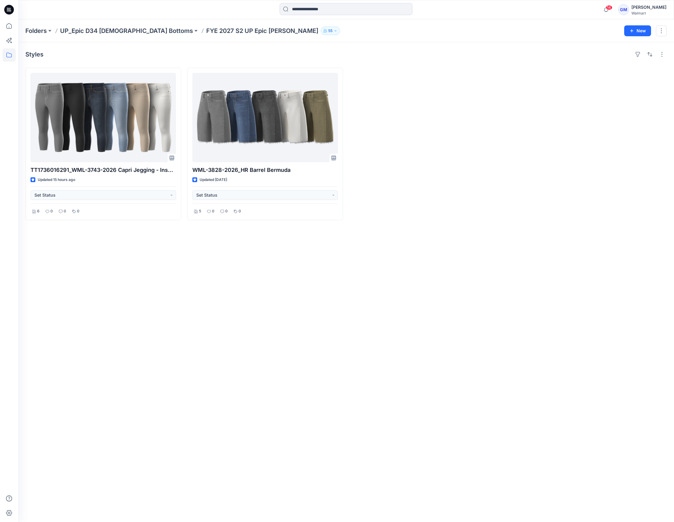
click at [501, 306] on div "Styles TT1736016291_WML-3743-2026 Capri Jegging - Inseam 21” Updated 15 hours a…" at bounding box center [346, 281] width 656 height 479
drag, startPoint x: 295, startPoint y: 269, endPoint x: 254, endPoint y: 60, distance: 213.5
click at [295, 269] on div "Styles TT1736016291_WML-3743-2026 Capri Jegging - Inseam 21” Updated 15 hours a…" at bounding box center [346, 281] width 656 height 479
drag, startPoint x: 155, startPoint y: 30, endPoint x: 264, endPoint y: 34, distance: 108.4
click at [264, 34] on div "Folders UP_Epic D34 Ladies Bottoms FYE 2027 S2 UP Epic Missy Bottoms 55" at bounding box center [322, 31] width 594 height 8
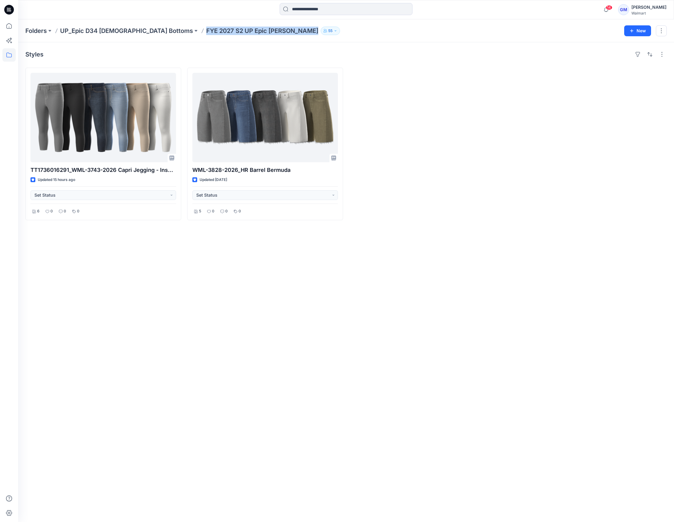
copy p "FYE 2027 S2 UP Epic Missy Bottoms"
click at [255, 341] on div "Styles TT1736016291_WML-3743-2026 Capri Jegging - Inseam 21” Updated 15 hours a…" at bounding box center [346, 281] width 656 height 479
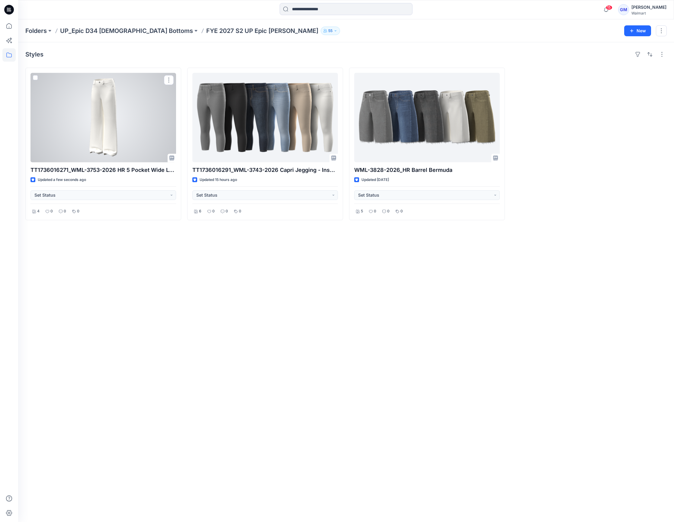
drag, startPoint x: 91, startPoint y: 127, endPoint x: 102, endPoint y: 123, distance: 11.7
click at [91, 127] on div at bounding box center [102, 117] width 145 height 89
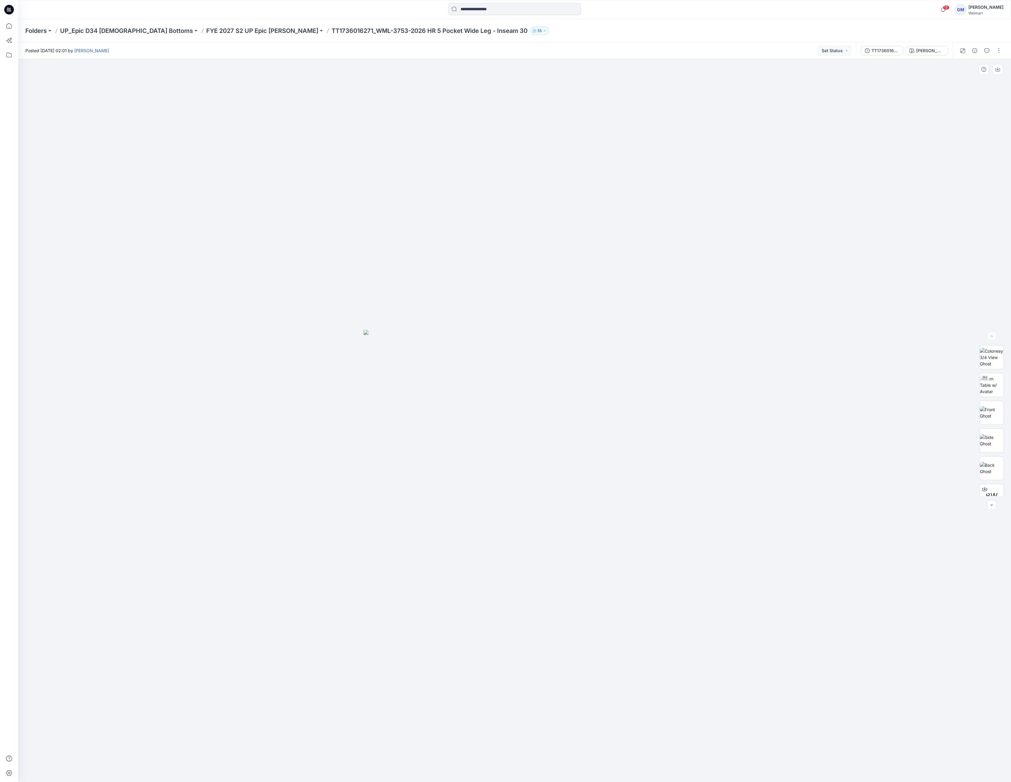
click at [432, 242] on div at bounding box center [514, 420] width 993 height 723
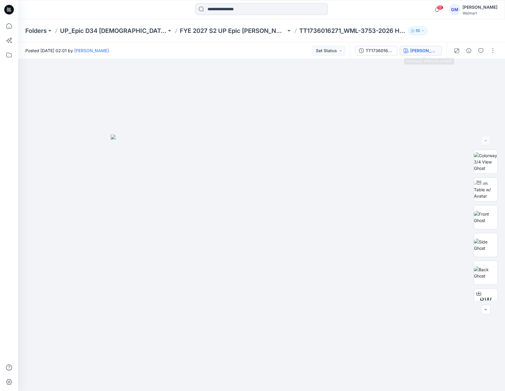
click at [426, 46] on button "Lucy Wash" at bounding box center [421, 51] width 42 height 10
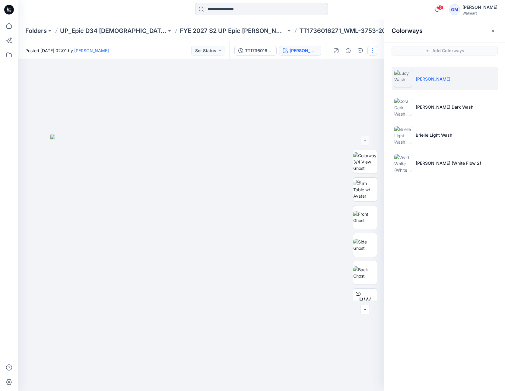
click at [373, 50] on button "button" at bounding box center [373, 51] width 10 height 10
click at [335, 81] on p "Edit" at bounding box center [334, 81] width 8 height 6
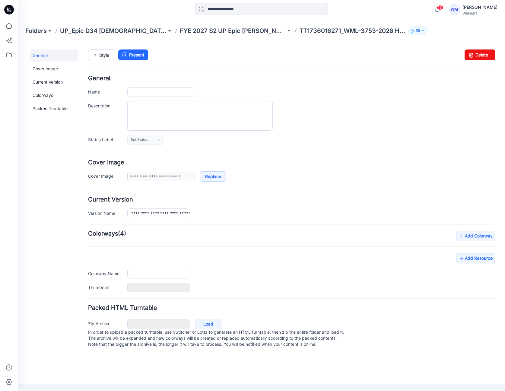
type input "**********"
type input "*********"
type input "**********"
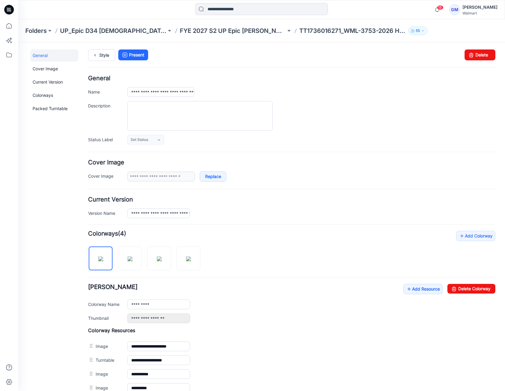
scroll to position [115, 0]
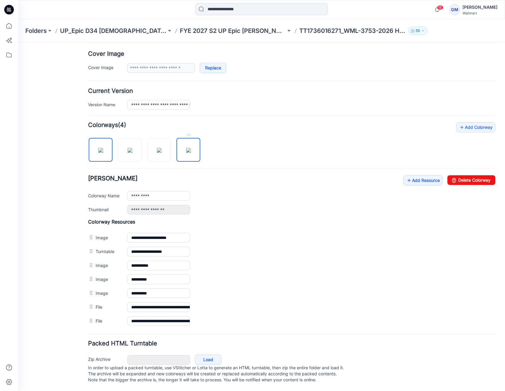
click at [186, 153] on img at bounding box center [188, 150] width 5 height 5
click at [160, 148] on img at bounding box center [159, 150] width 5 height 5
drag, startPoint x: 447, startPoint y: 171, endPoint x: 317, endPoint y: 83, distance: 156.1
click at [450, 175] on icon at bounding box center [454, 180] width 8 height 10
click at [128, 149] on img at bounding box center [130, 150] width 5 height 5
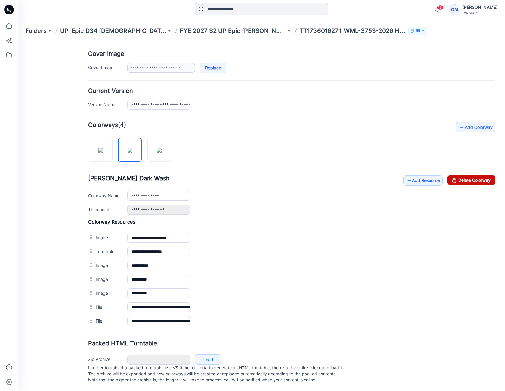
click at [451, 175] on link "Delete Colorway" at bounding box center [472, 180] width 48 height 10
click at [100, 148] on img at bounding box center [100, 150] width 5 height 5
click at [473, 175] on link "Delete Colorway" at bounding box center [472, 180] width 48 height 10
type input "**********"
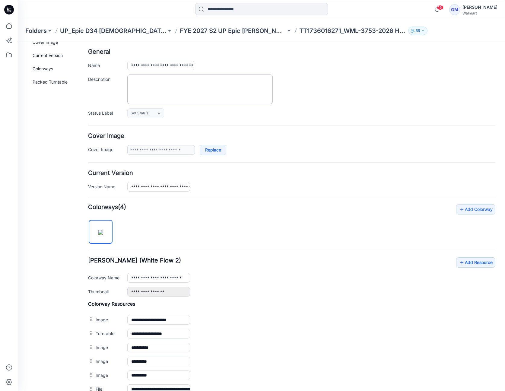
scroll to position [0, 0]
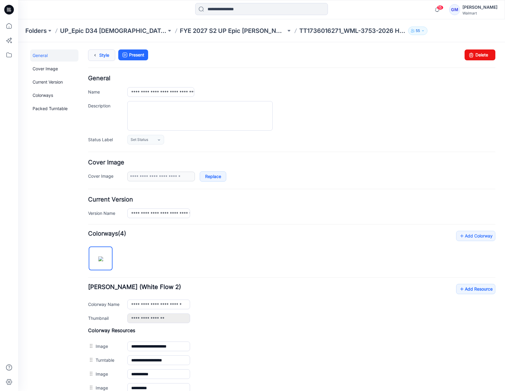
click at [104, 57] on link "Style" at bounding box center [101, 55] width 27 height 11
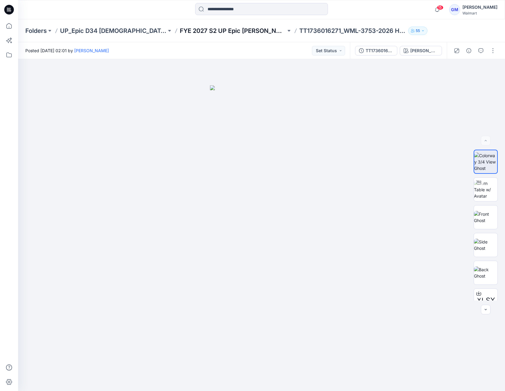
click at [219, 27] on p "FYE 2027 S2 UP Epic [PERSON_NAME]" at bounding box center [233, 31] width 107 height 8
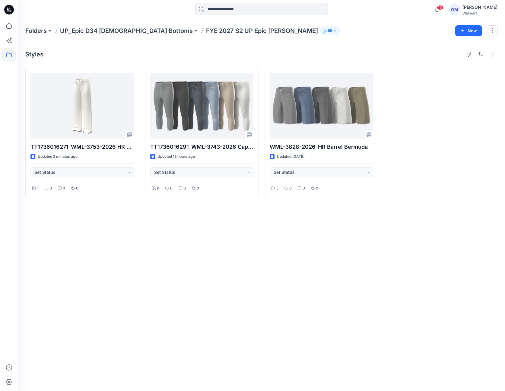
click at [163, 251] on div "Styles TT1736016271_WML-3753-2026 HR 5 Pocket Wide Leg - Inseam 30 Updated 2 mi…" at bounding box center [261, 216] width 487 height 349
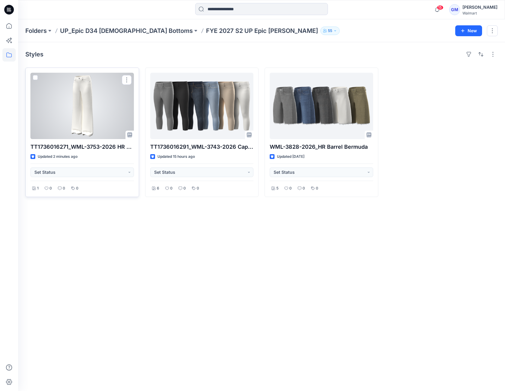
click at [108, 119] on div at bounding box center [82, 106] width 104 height 66
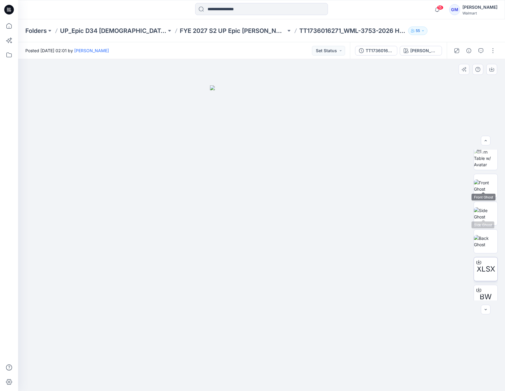
scroll to position [40, 0]
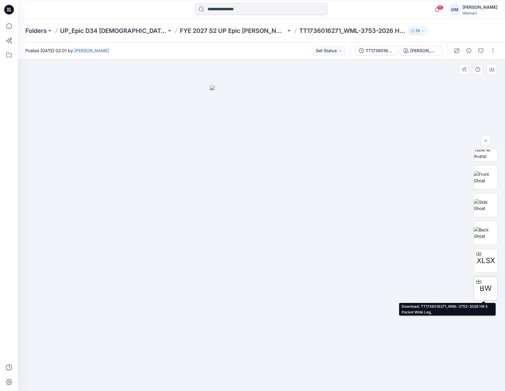
click at [485, 286] on span "BW" at bounding box center [486, 288] width 12 height 11
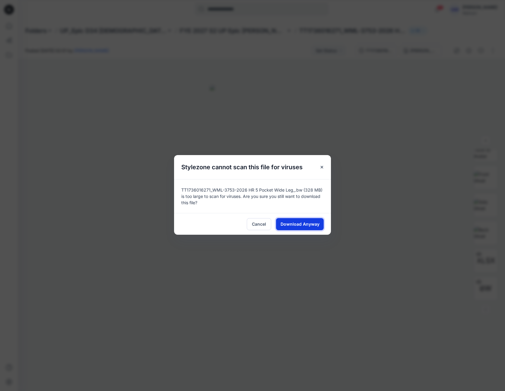
click at [312, 225] on span "Download Anyway" at bounding box center [300, 224] width 39 height 6
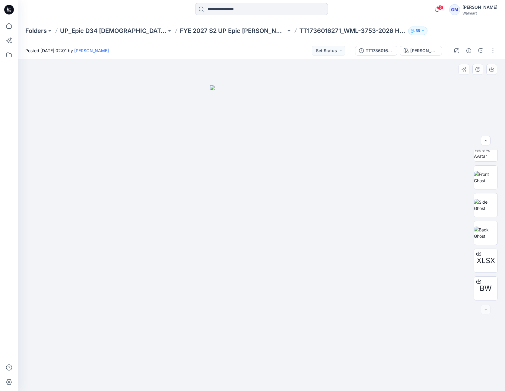
click at [243, 205] on img at bounding box center [261, 238] width 103 height 306
click at [66, 191] on div at bounding box center [261, 225] width 487 height 332
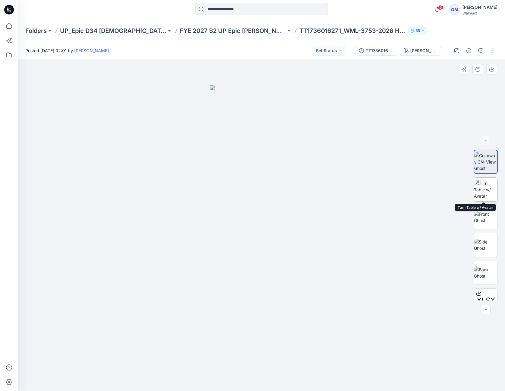
click at [486, 188] on img at bounding box center [486, 189] width 24 height 19
drag, startPoint x: 250, startPoint y: 53, endPoint x: 304, endPoint y: 18, distance: 64.2
click at [250, 53] on div "Posted Tuesday, September 30, 2025 02:01 by Gayan Mahawithanalage Set Status" at bounding box center [184, 50] width 332 height 17
click at [214, 243] on div at bounding box center [261, 225] width 487 height 332
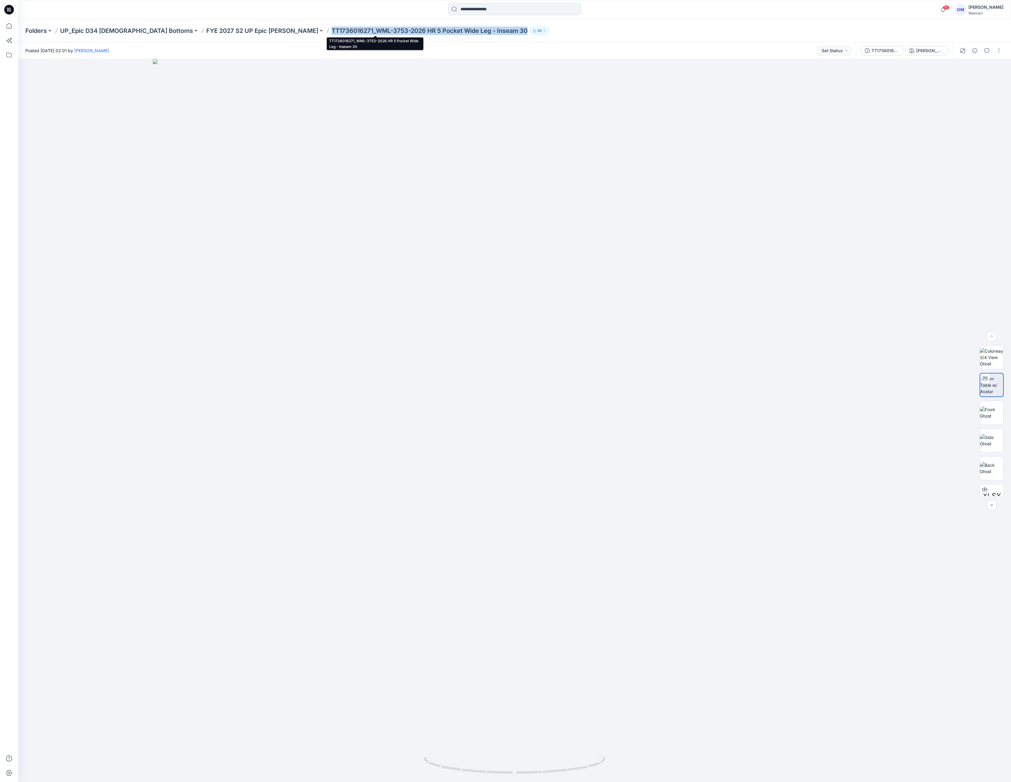
drag, startPoint x: 276, startPoint y: 32, endPoint x: 473, endPoint y: 32, distance: 196.8
click at [473, 32] on div "Folders UP_Epic D34 Ladies Bottoms FYE 2027 S2 UP Epic Missy Bottoms TT17360162…" at bounding box center [490, 31] width 931 height 8
copy p "TT1736016271_WML-3753-2026 HR 5 Pocket Wide Leg - Inseam 30"
click at [495, 326] on div at bounding box center [514, 420] width 993 height 723
drag, startPoint x: 788, startPoint y: 205, endPoint x: 978, endPoint y: 103, distance: 215.8
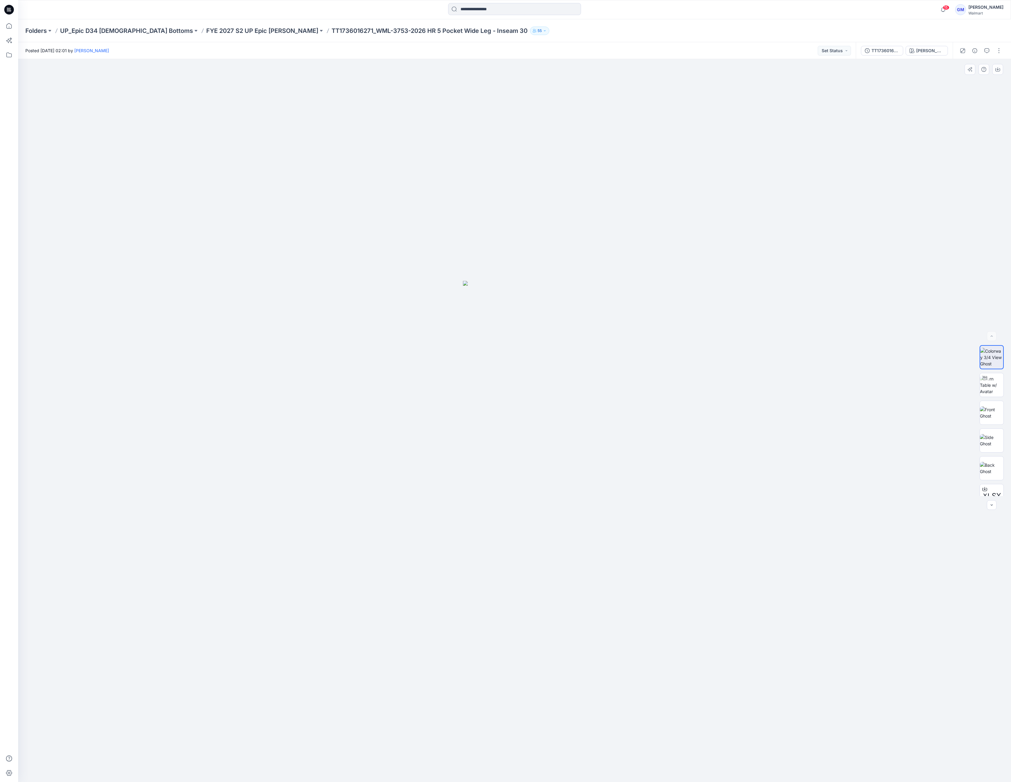
click at [788, 206] on div at bounding box center [514, 420] width 993 height 723
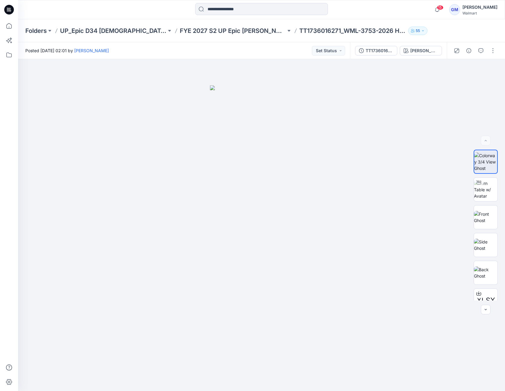
click at [467, 56] on div at bounding box center [475, 50] width 56 height 17
click at [469, 53] on button "button" at bounding box center [469, 51] width 10 height 10
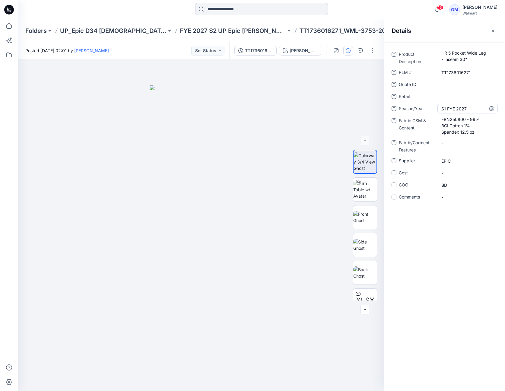
click at [449, 109] on span "S1 FYE 2027" at bounding box center [468, 109] width 53 height 6
click at [446, 108] on textarea "**********" at bounding box center [468, 109] width 60 height 10
type textarea "**********"
click at [256, 30] on p "FYE 2027 S2 UP Epic [PERSON_NAME]" at bounding box center [233, 31] width 107 height 8
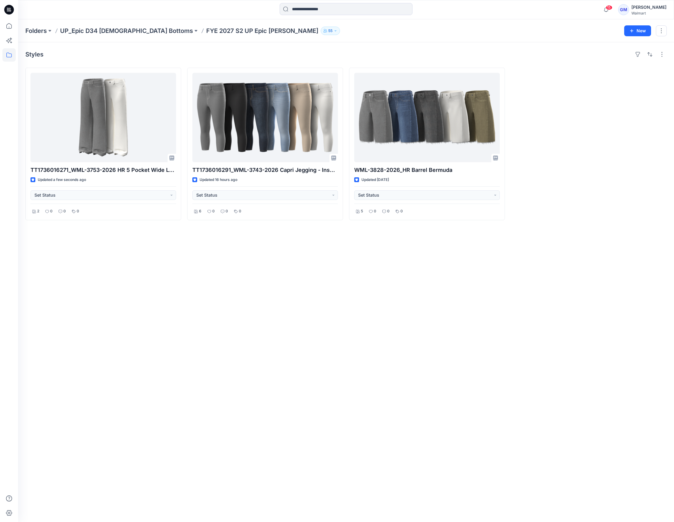
click at [254, 395] on div "Styles TT1736016271_WML-3753-2026 HR 5 Pocket Wide Leg - Inseam 30 Updated a fe…" at bounding box center [346, 281] width 656 height 479
click at [512, 300] on div "Styles TT1736016271_WML-3753-2026 HR 5 Pocket Wide Leg - Inseam 30 Updated a fe…" at bounding box center [346, 281] width 656 height 479
click at [404, 354] on div "Styles TT1736016271_WML-3753-2026 HR 5 Pocket Wide Leg - Inseam 30 Updated a fe…" at bounding box center [346, 281] width 656 height 479
click at [370, 365] on div "Styles TT1736016271_WML-3753-2026 HR 5 Pocket Wide Leg - Inseam 30 Updated a mi…" at bounding box center [346, 281] width 656 height 479
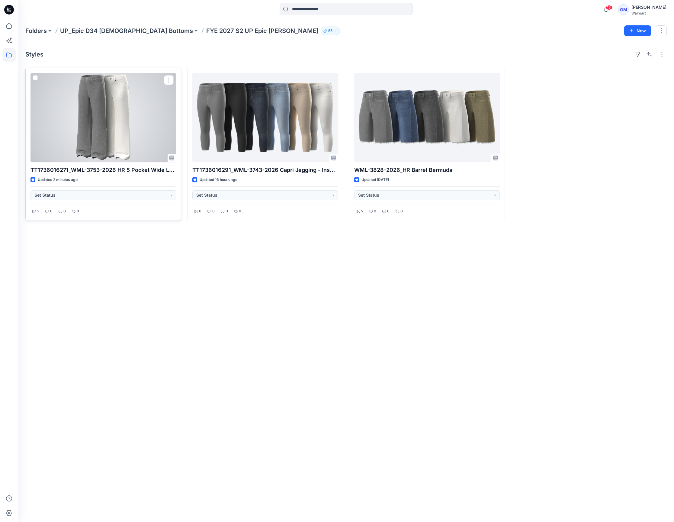
click at [130, 143] on div at bounding box center [102, 117] width 145 height 89
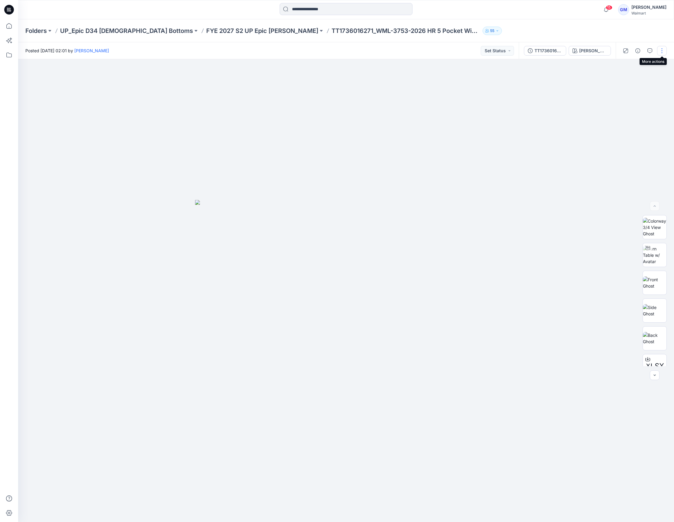
click at [666, 52] on button "button" at bounding box center [662, 51] width 10 height 10
click at [630, 81] on button "Edit" at bounding box center [637, 81] width 56 height 11
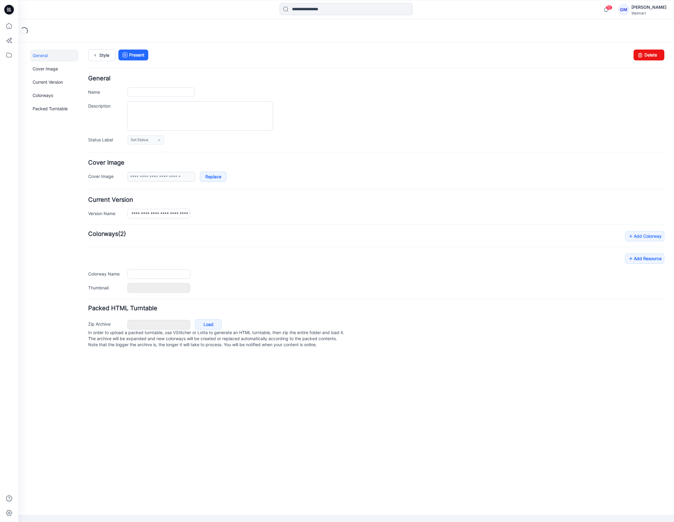
type input "**********"
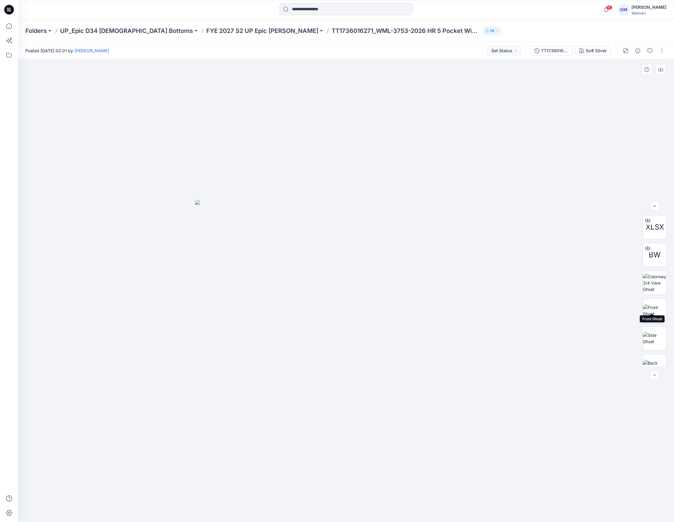
scroll to position [40, 0]
click at [664, 49] on button "button" at bounding box center [662, 51] width 10 height 10
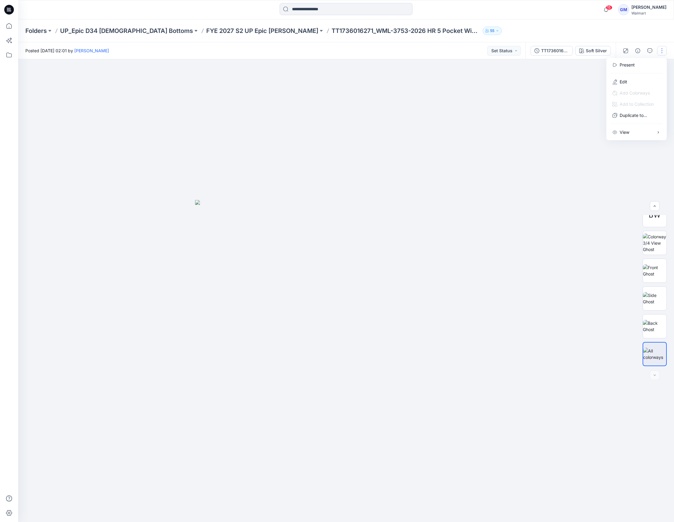
click at [510, 129] on div at bounding box center [346, 290] width 656 height 462
click at [302, 101] on div at bounding box center [346, 290] width 656 height 462
drag, startPoint x: 286, startPoint y: 62, endPoint x: 270, endPoint y: 37, distance: 29.5
click at [286, 62] on div at bounding box center [346, 290] width 656 height 462
click at [231, 25] on div "Folders UP_Epic D34 [DEMOGRAPHIC_DATA] Bottoms FYE 2027 S2 UP Epic [PERSON_NAME…" at bounding box center [346, 30] width 656 height 23
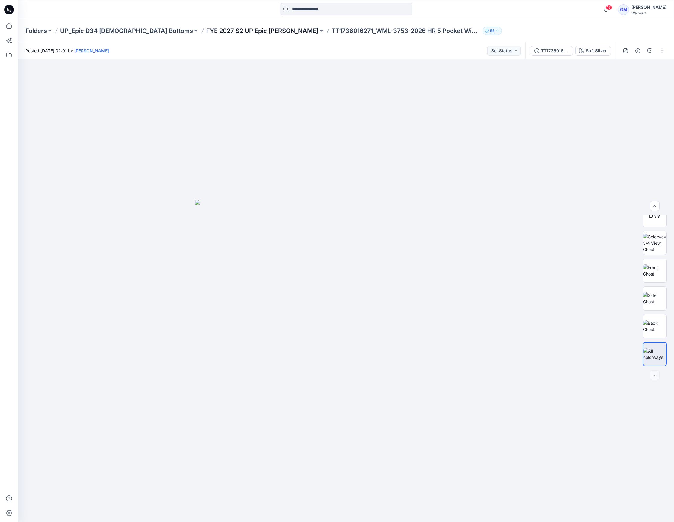
click at [226, 28] on p "FYE 2027 S2 UP Epic [PERSON_NAME]" at bounding box center [262, 31] width 112 height 8
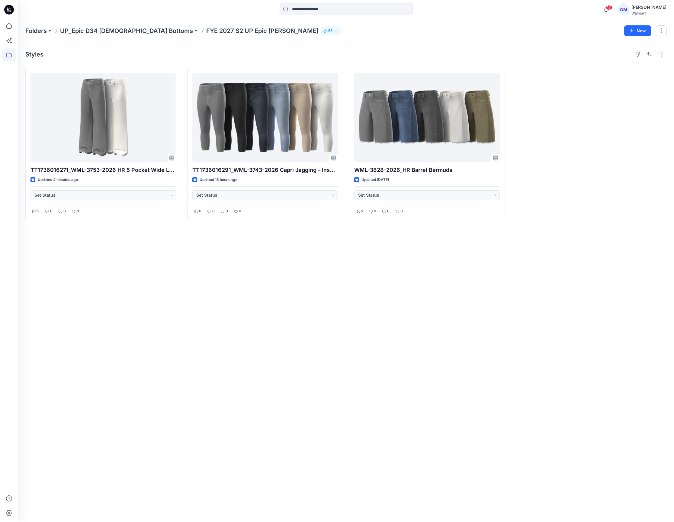
click at [395, 51] on div "Styles" at bounding box center [345, 55] width 641 height 10
click at [21, 267] on div "Styles TT1736016271_WML-3753-2026 HR 5 Pocket Wide Leg - Inseam 30 Updated 4 mi…" at bounding box center [346, 281] width 656 height 479
click at [668, 441] on div "Styles TT1736016271_WML-3753-2026 HR 5 Pocket Wide Leg - Inseam 30 Updated 4 mi…" at bounding box center [346, 281] width 656 height 479
click at [517, 412] on div "Styles TT1736016271_WML-3753-2026 HR 5 Pocket Wide Leg - Inseam 30 Updated 4 mi…" at bounding box center [346, 281] width 656 height 479
